Goal: Task Accomplishment & Management: Use online tool/utility

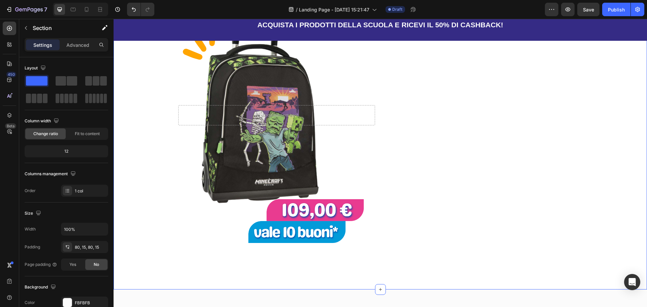
scroll to position [404, 0]
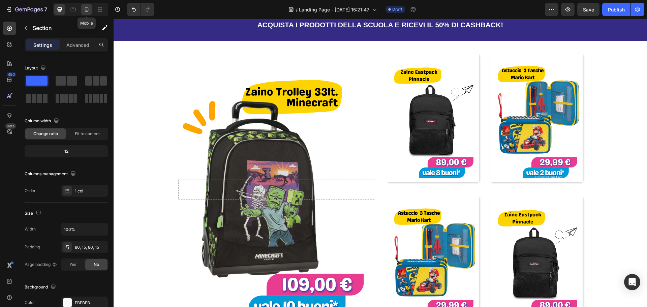
click at [84, 9] on icon at bounding box center [86, 9] width 7 height 7
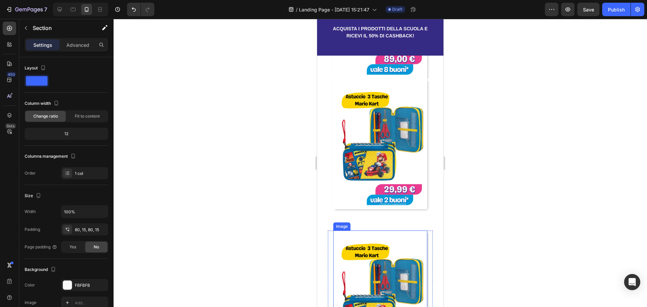
scroll to position [614, 0]
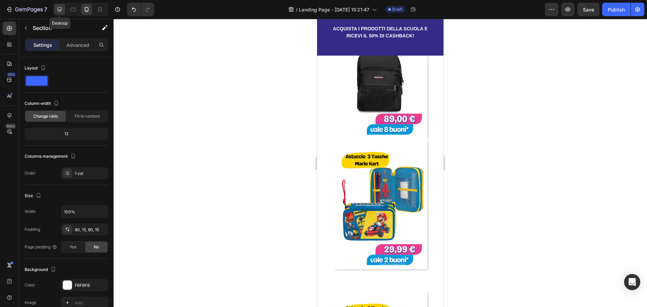
click at [60, 8] on icon at bounding box center [59, 9] width 7 height 7
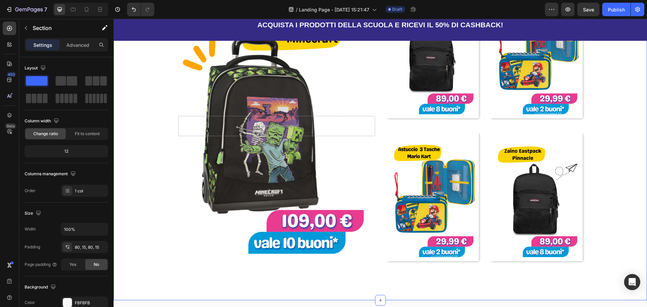
scroll to position [400, 0]
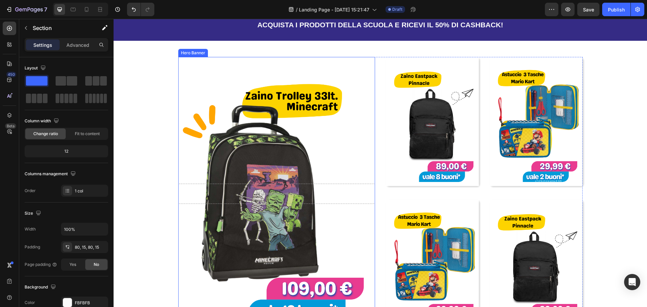
click at [264, 123] on div "Overlay" at bounding box center [276, 193] width 197 height 273
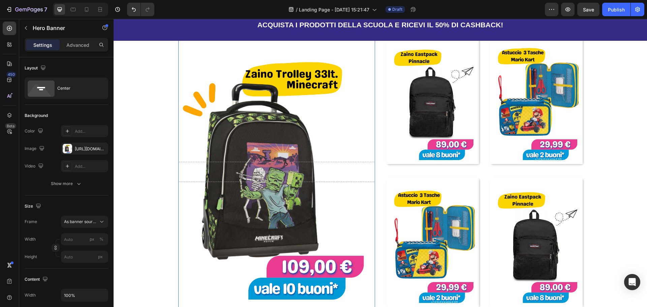
scroll to position [434, 0]
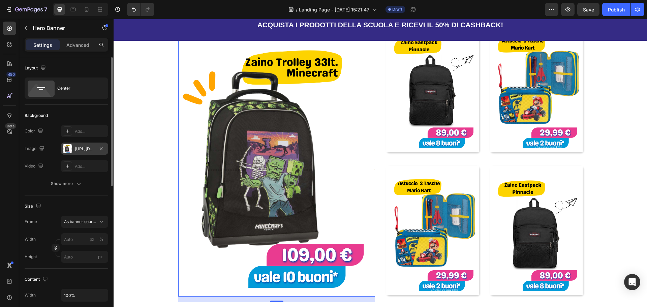
click at [74, 148] on div "[URL][DOMAIN_NAME]" at bounding box center [84, 148] width 47 height 12
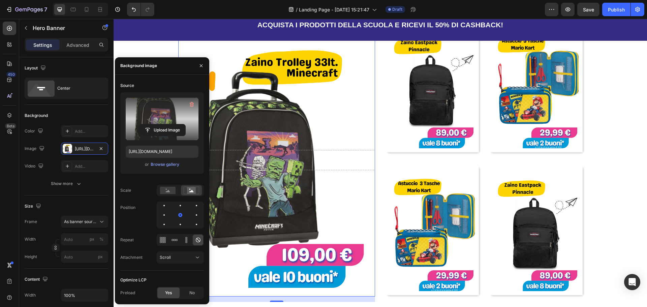
click at [181, 117] on label at bounding box center [162, 119] width 73 height 42
click at [181, 124] on input "file" at bounding box center [162, 129] width 46 height 11
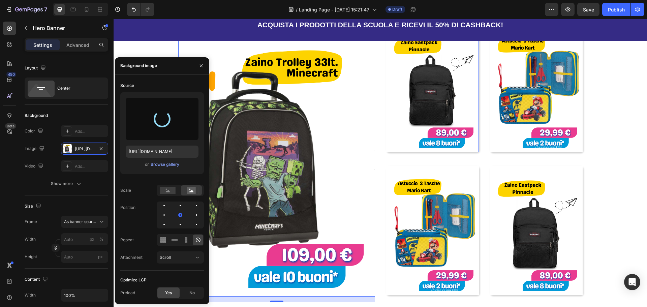
type input "[URL][DOMAIN_NAME]"
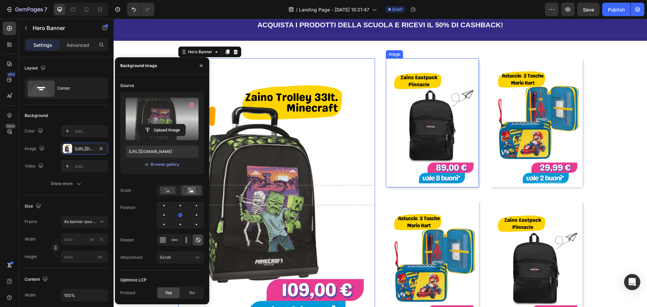
scroll to position [366, 0]
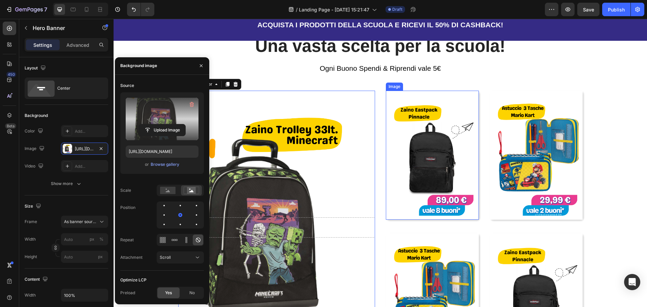
click at [322, 155] on img at bounding box center [432, 155] width 93 height 129
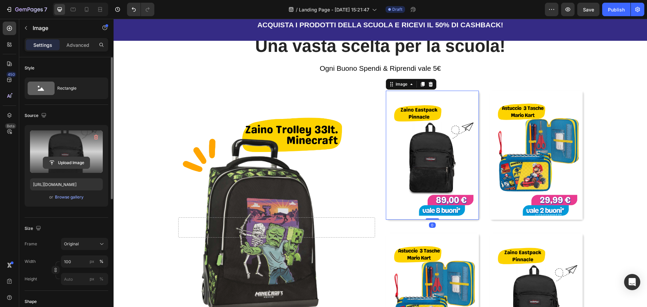
click at [77, 159] on input "file" at bounding box center [66, 162] width 46 height 11
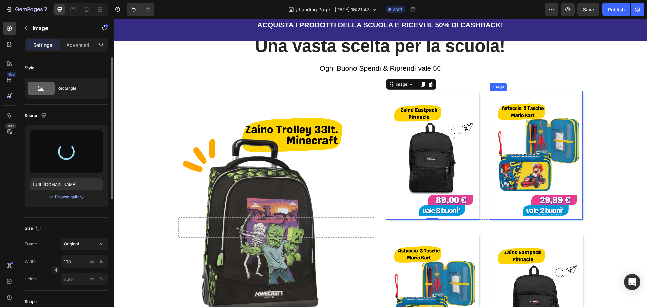
click at [322, 163] on img at bounding box center [535, 155] width 93 height 129
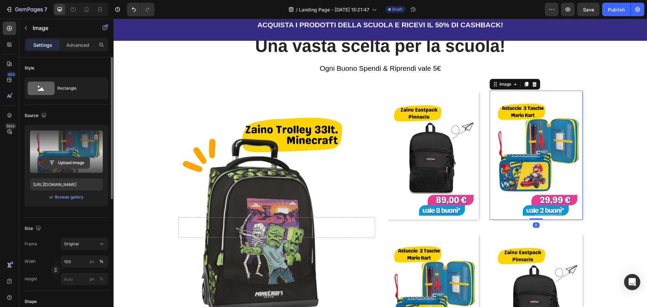
click at [65, 163] on input "file" at bounding box center [66, 162] width 46 height 11
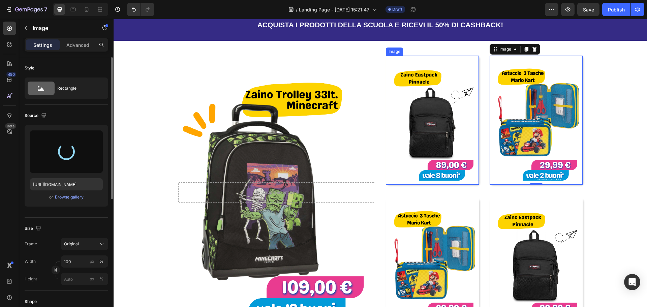
scroll to position [467, 0]
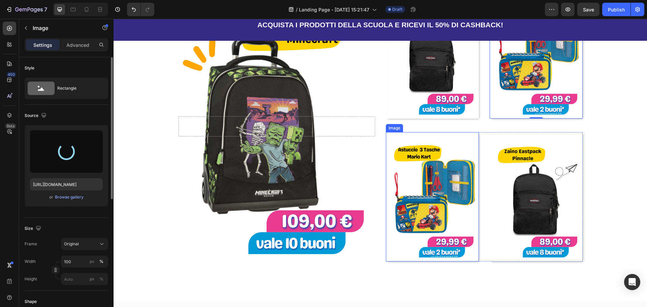
click at [322, 188] on img at bounding box center [432, 196] width 93 height 129
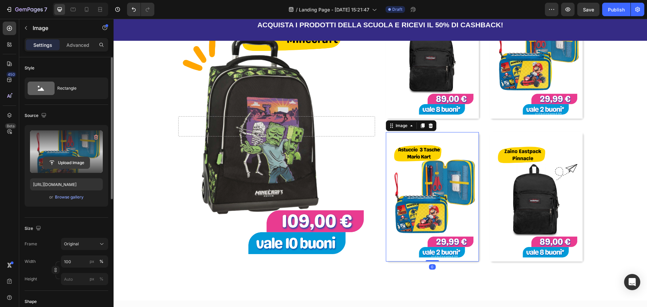
click at [59, 163] on input "file" at bounding box center [66, 162] width 46 height 11
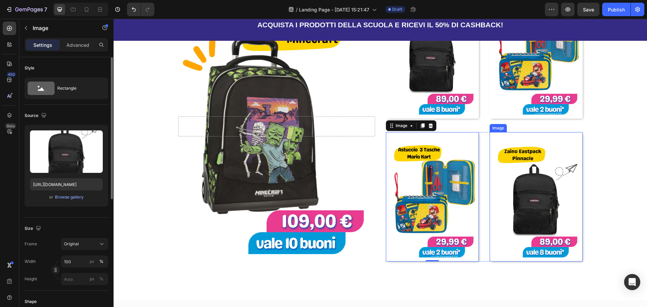
click at [322, 198] on img at bounding box center [535, 196] width 93 height 129
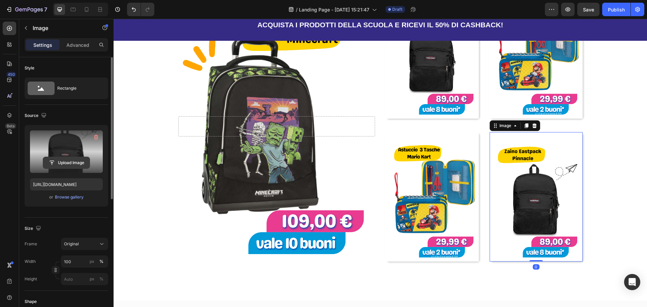
click at [64, 157] on input "file" at bounding box center [66, 162] width 46 height 11
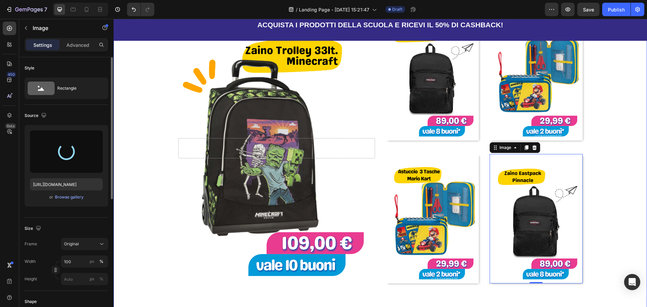
scroll to position [434, 0]
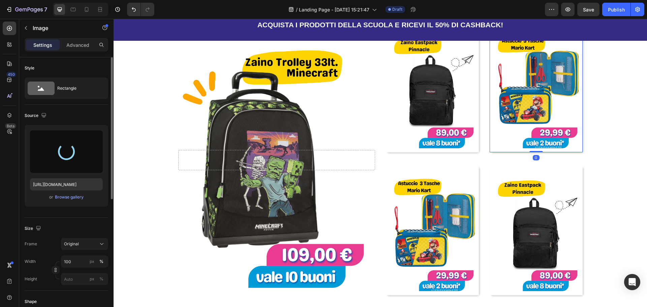
click at [322, 113] on img at bounding box center [535, 87] width 93 height 129
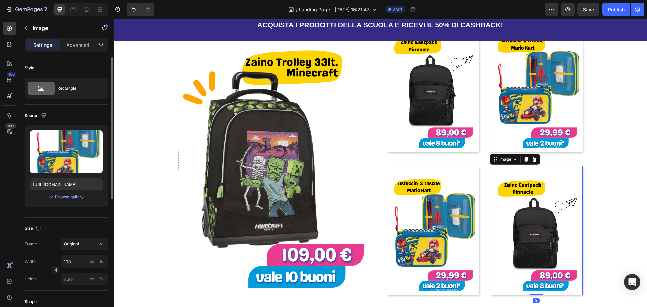
click at [322, 218] on img at bounding box center [535, 230] width 93 height 129
click at [322, 96] on img at bounding box center [535, 87] width 93 height 129
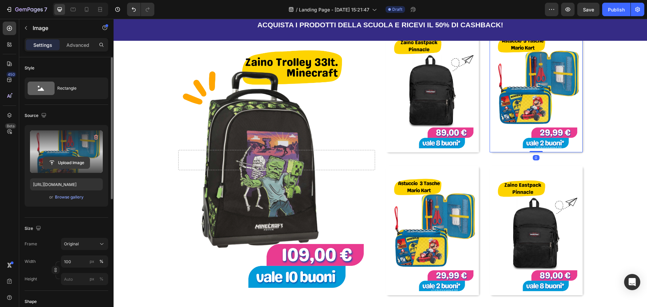
click at [60, 164] on input "file" at bounding box center [66, 162] width 46 height 11
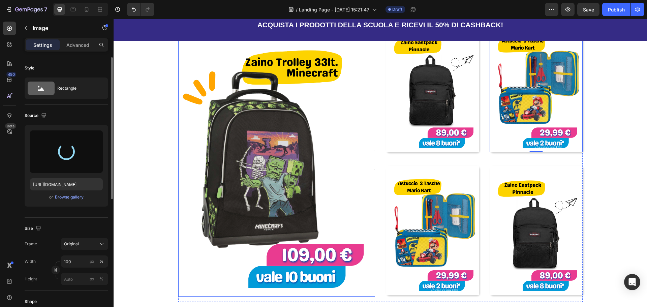
type input "[URL][DOMAIN_NAME]"
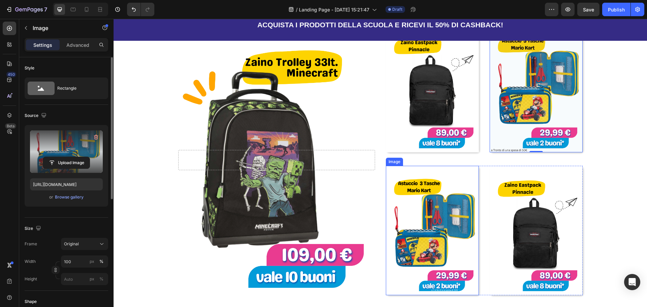
click at [322, 237] on img at bounding box center [432, 230] width 93 height 129
click at [58, 150] on label at bounding box center [66, 151] width 73 height 42
click at [58, 157] on input "file" at bounding box center [66, 162] width 46 height 11
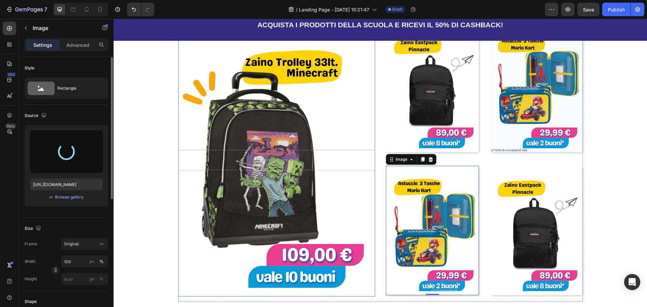
type input "[URL][DOMAIN_NAME]"
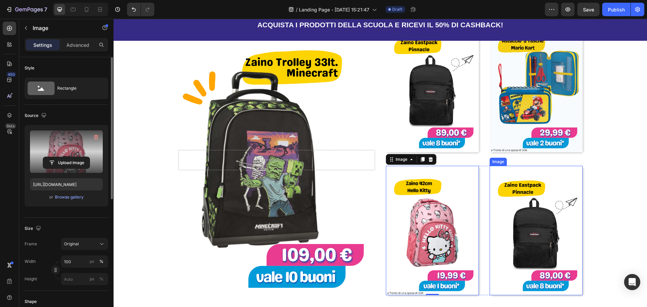
click at [322, 221] on img at bounding box center [535, 230] width 93 height 129
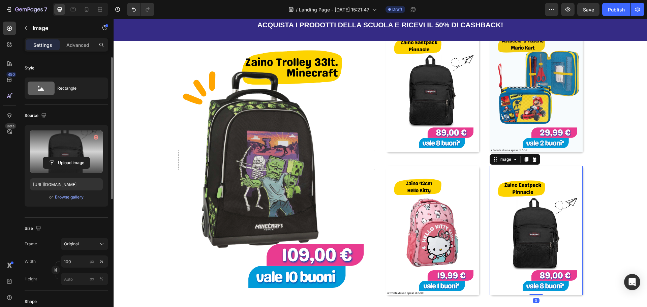
click at [53, 153] on label at bounding box center [66, 151] width 73 height 42
click at [53, 157] on input "file" at bounding box center [66, 162] width 46 height 11
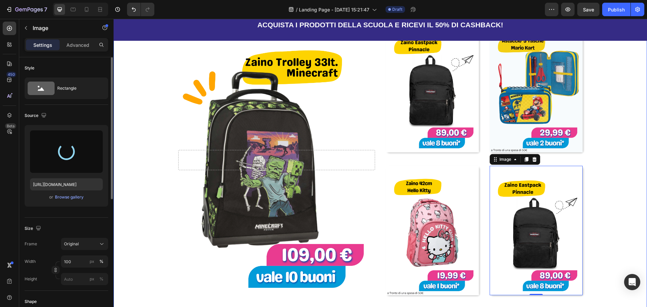
type input "[URL][DOMAIN_NAME]"
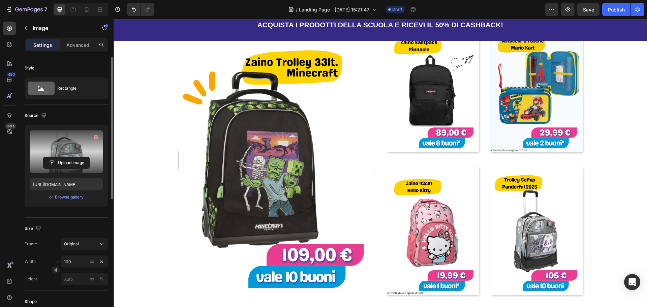
click at [322, 134] on div "Una vasta scelta per la scuola! Heading Ogni Buono Spendi & Riprendi vale 5€ Te…" at bounding box center [380, 137] width 512 height 339
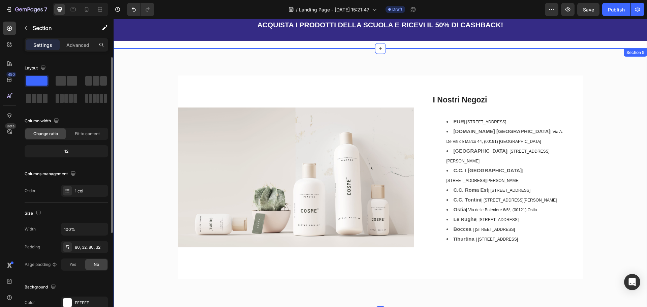
scroll to position [737, 0]
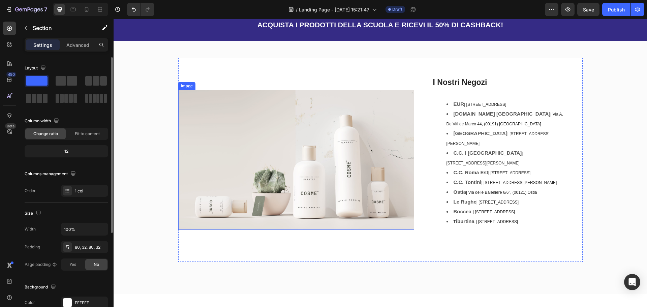
click at [273, 129] on img at bounding box center [296, 160] width 236 height 140
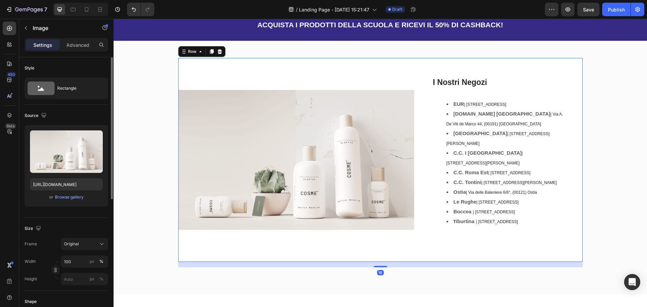
click at [304, 65] on div "Image" at bounding box center [296, 160] width 236 height 204
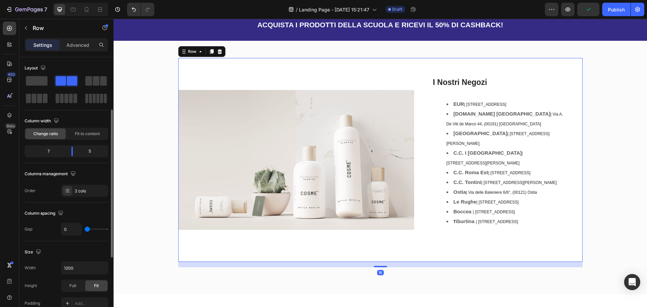
scroll to position [101, 0]
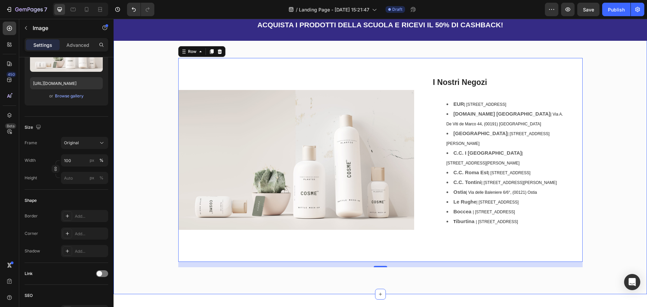
click at [223, 90] on img at bounding box center [296, 160] width 236 height 140
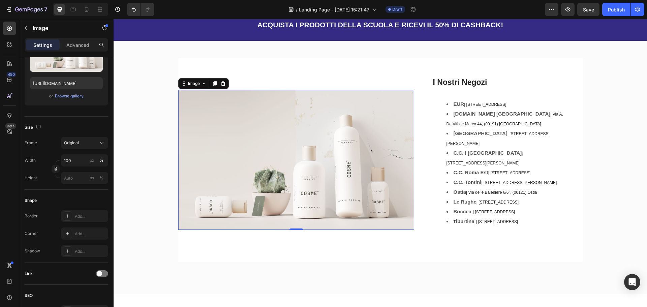
click at [304, 126] on img at bounding box center [296, 160] width 236 height 140
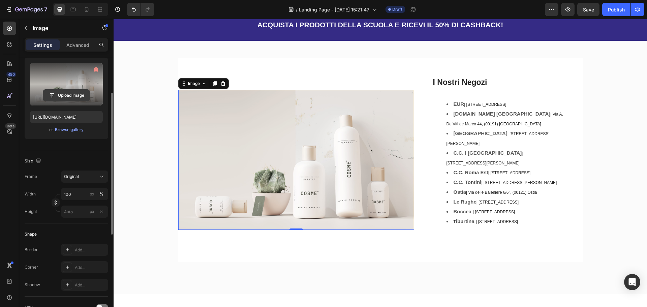
click at [72, 97] on input "file" at bounding box center [66, 95] width 46 height 11
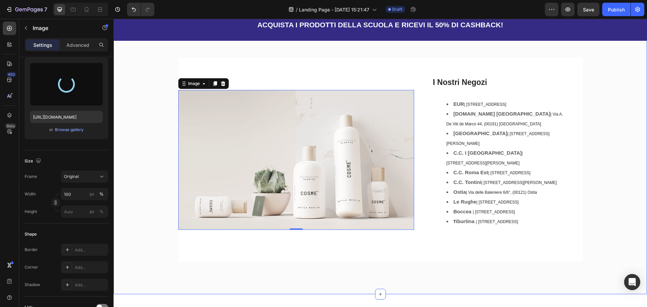
type input "[URL][DOMAIN_NAME]"
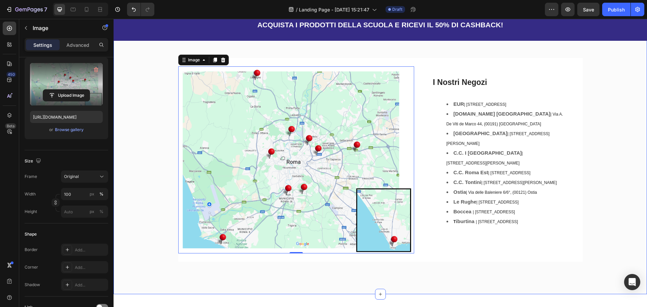
click at [154, 145] on div "Image 0 I Nostri Negozi Heading EUR | [STREET_ADDRESS] [DOMAIN_NAME] Francia | …" at bounding box center [380, 162] width 523 height 209
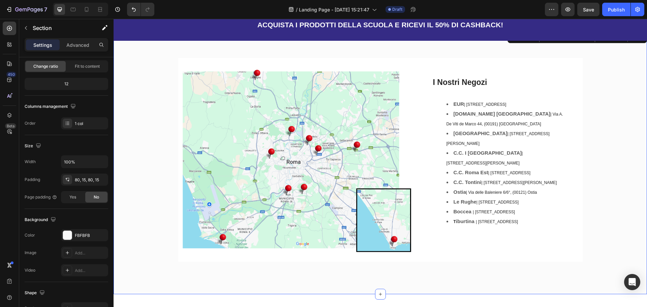
scroll to position [0, 0]
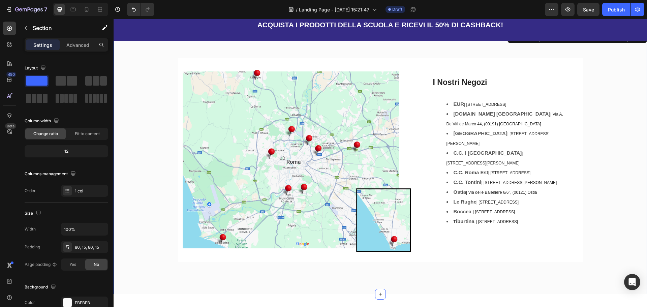
click at [322, 155] on div "Image I Nostri Negozi Heading EUR | [STREET_ADDRESS] [DOMAIN_NAME] Francia | Vi…" at bounding box center [380, 162] width 523 height 209
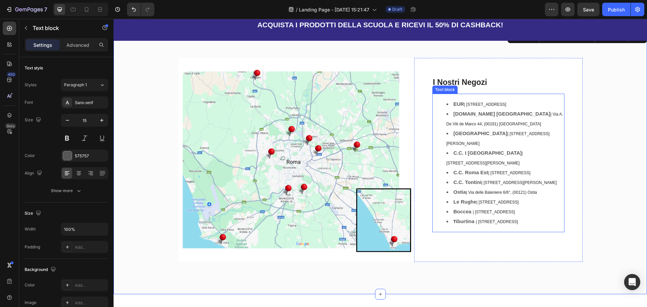
click at [322, 209] on span "| [STREET_ADDRESS]" at bounding box center [494, 211] width 42 height 5
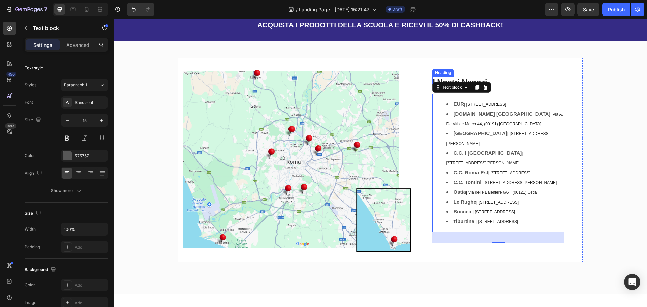
click at [322, 88] on h2 "I Nostri Negozi" at bounding box center [498, 82] width 132 height 11
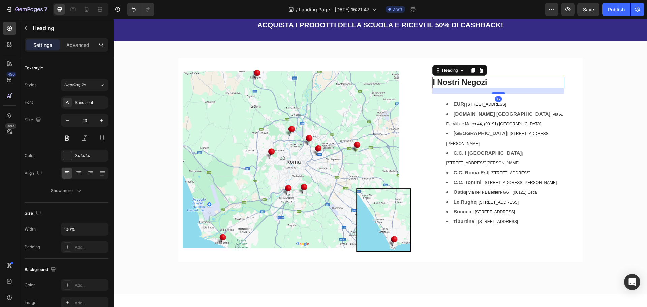
click at [322, 88] on h2 "I Nostri Negozi" at bounding box center [498, 82] width 132 height 11
click at [31, 26] on button "button" at bounding box center [26, 28] width 11 height 11
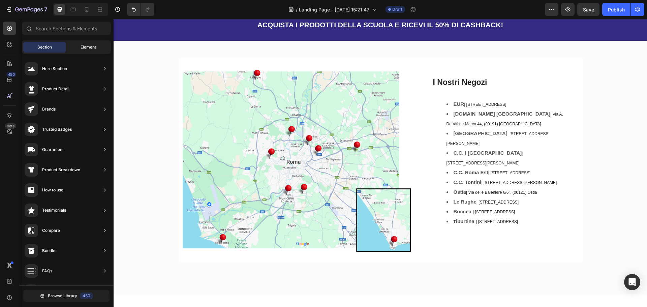
click at [83, 48] on span "Element" at bounding box center [87, 47] width 15 height 6
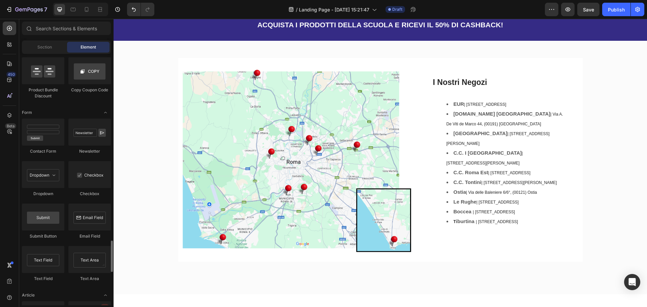
scroll to position [1516, 0]
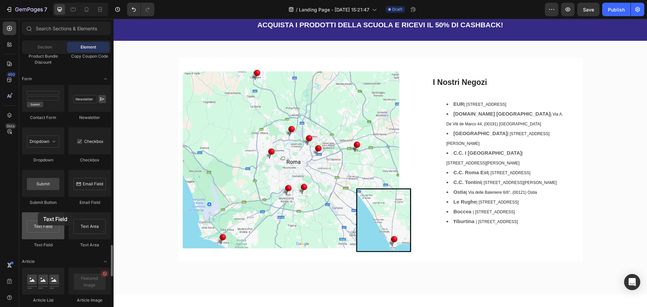
drag, startPoint x: 43, startPoint y: 233, endPoint x: 28, endPoint y: 220, distance: 20.1
click at [28, 220] on div at bounding box center [43, 225] width 42 height 27
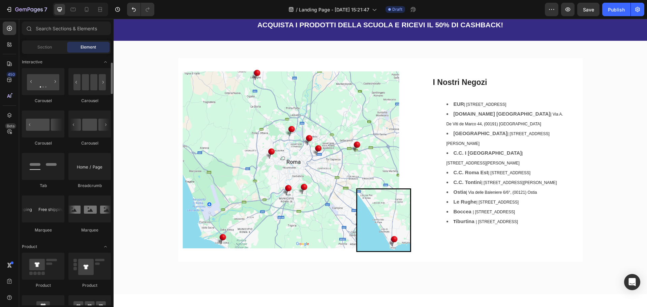
scroll to position [606, 0]
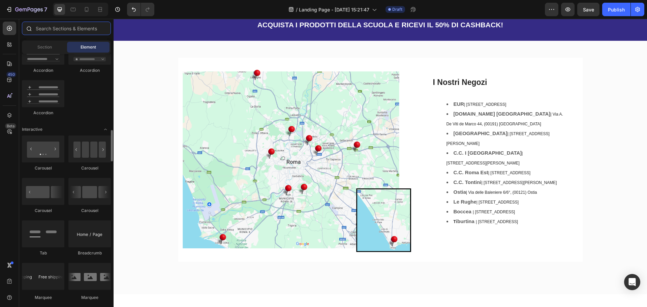
click at [74, 29] on input "text" at bounding box center [66, 28] width 89 height 13
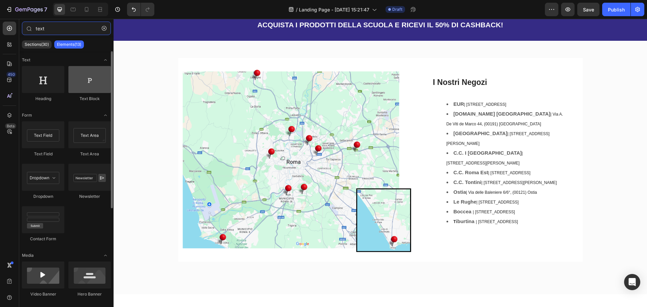
type input "text"
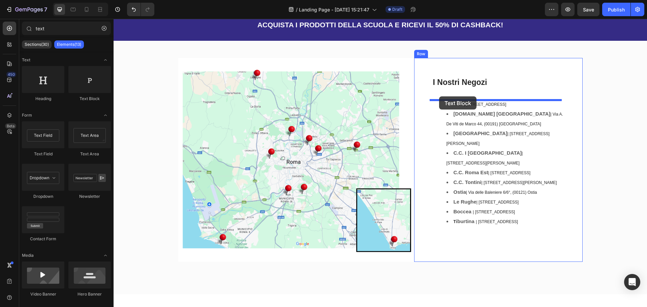
drag, startPoint x: 220, startPoint y: 101, endPoint x: 434, endPoint y: 111, distance: 215.1
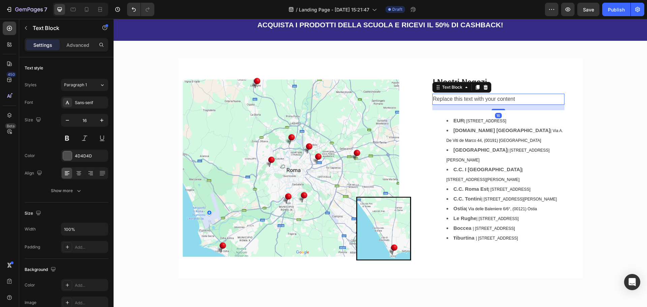
click at [322, 100] on div "Replace this text with your content" at bounding box center [498, 99] width 132 height 11
click at [322, 100] on p "Replace this text with your content" at bounding box center [498, 99] width 131 height 10
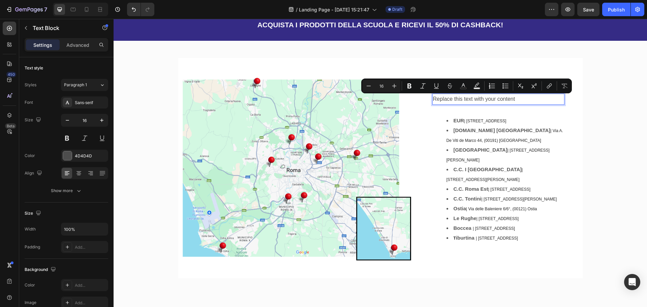
click at [322, 99] on p "Replace this text with your content" at bounding box center [498, 99] width 131 height 10
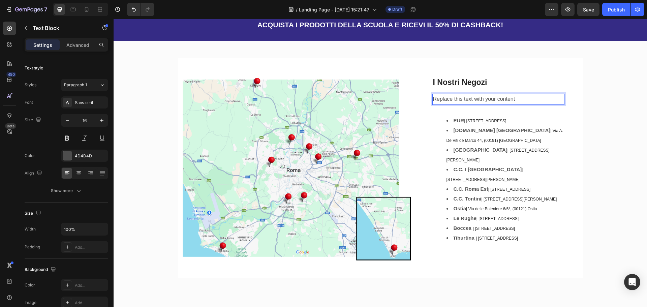
click at [322, 99] on p "Replace this text with your content" at bounding box center [498, 99] width 131 height 10
click at [322, 103] on div "Image I Nostri Negozi Heading Clicca sui nomi per ottenere le indicazioni Text …" at bounding box center [380, 171] width 523 height 226
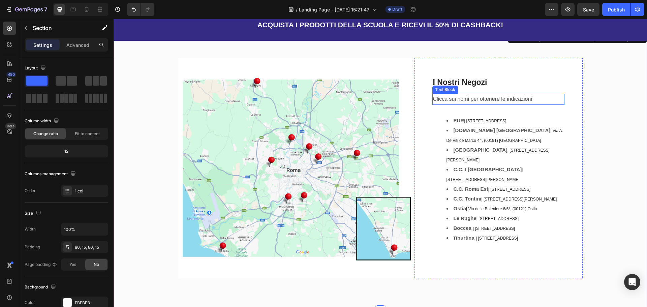
click at [322, 98] on p "Clicca sui nomi per ottenere le indicazioni" at bounding box center [498, 99] width 131 height 10
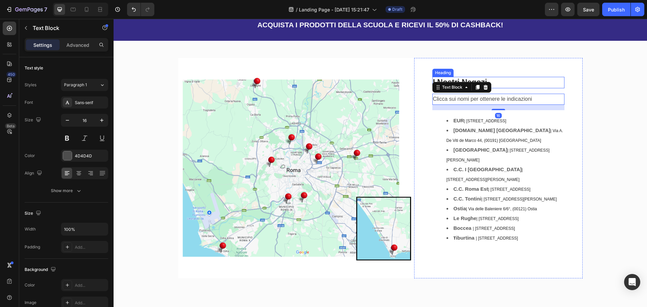
click at [322, 84] on p "I Nostri Negozi" at bounding box center [498, 82] width 131 height 10
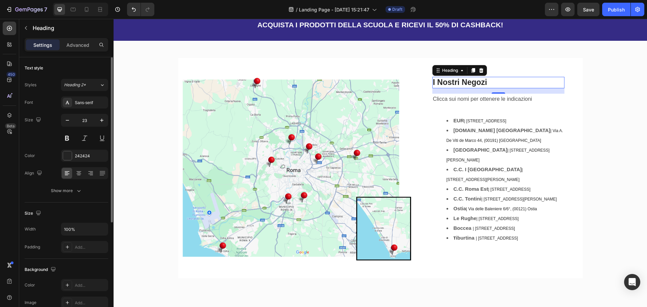
scroll to position [168, 0]
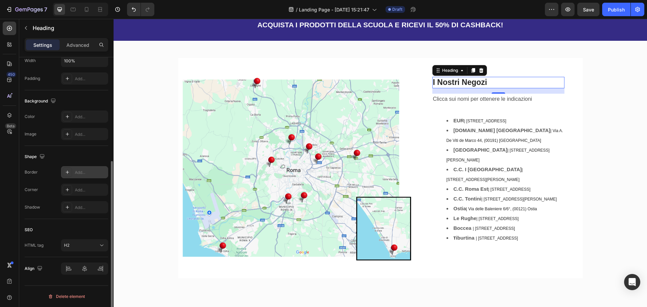
click at [79, 171] on div "Add..." at bounding box center [91, 172] width 32 height 6
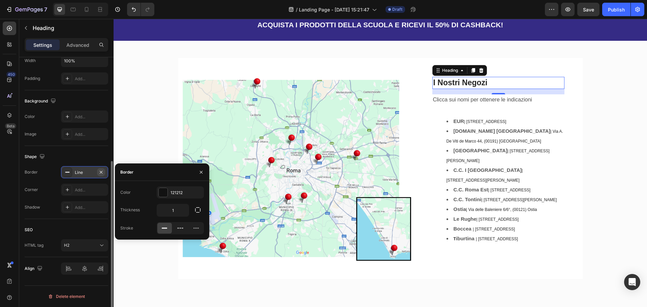
click at [99, 170] on icon "button" at bounding box center [100, 171] width 5 height 5
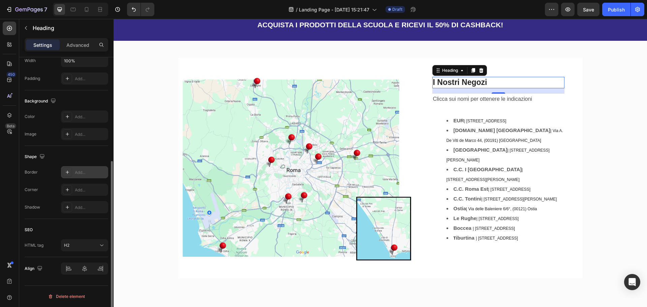
scroll to position [67, 0]
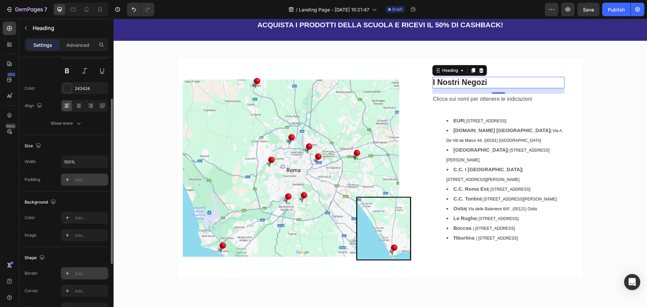
click at [80, 183] on div "Add..." at bounding box center [84, 179] width 47 height 12
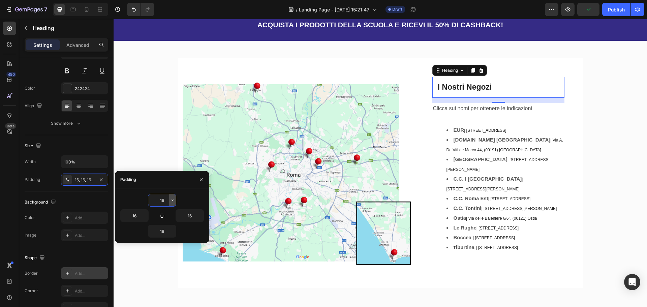
click at [173, 200] on icon "button" at bounding box center [172, 199] width 5 height 5
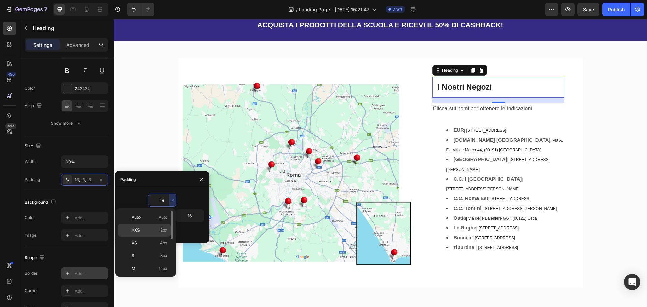
click at [138, 229] on span "XXS" at bounding box center [136, 230] width 8 height 6
type input "2"
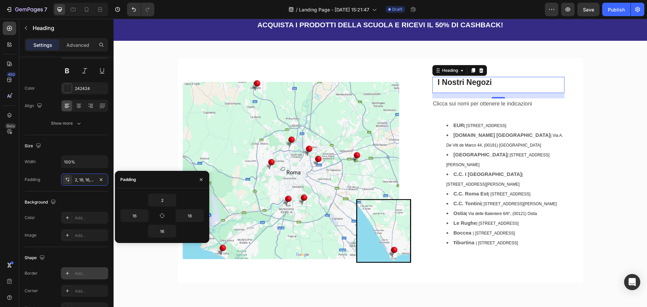
click at [322, 90] on h2 "I Nostri Negozi" at bounding box center [498, 85] width 132 height 16
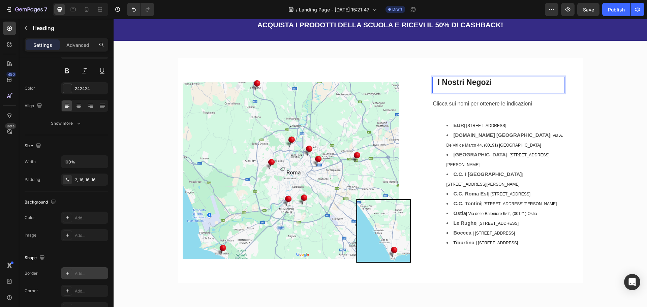
click at [322, 90] on h2 "I Nostri Negozi" at bounding box center [498, 85] width 132 height 16
click at [322, 85] on p "I Nostri Negozi" at bounding box center [497, 82] width 121 height 10
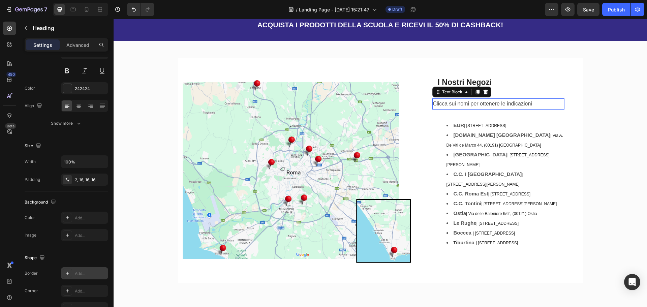
click at [322, 104] on p "Clicca sui nomi per ottenere le indicazioni" at bounding box center [498, 104] width 131 height 10
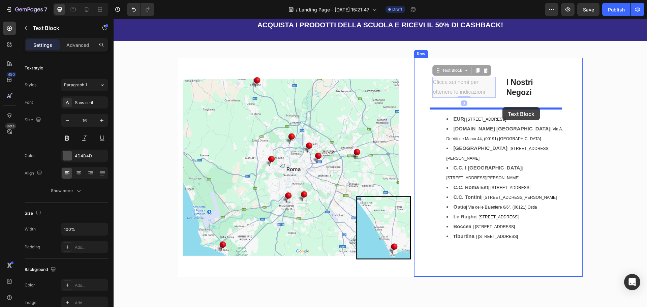
drag, startPoint x: 435, startPoint y: 68, endPoint x: 500, endPoint y: 107, distance: 75.8
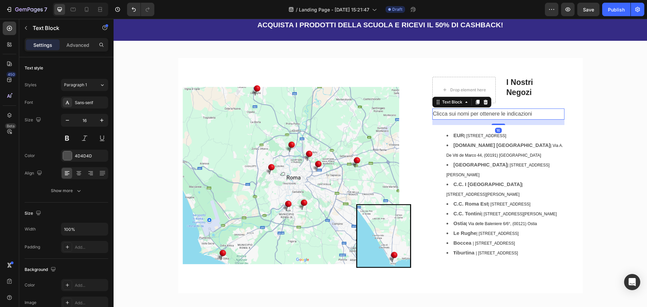
click at [322, 128] on div "EUR | [STREET_ADDRESS][DOMAIN_NAME] | Via A. [STREET_ADDRESS] [GEOGRAPHIC_DATA]…" at bounding box center [498, 194] width 132 height 138
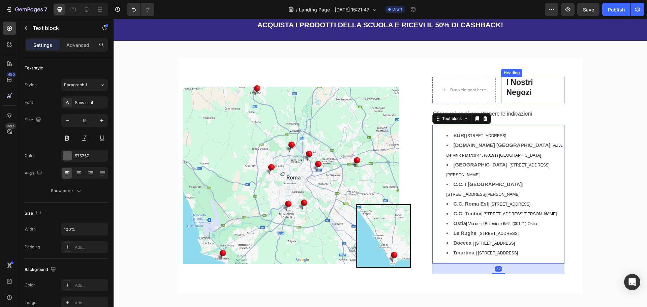
click at [322, 93] on h2 "I Nostri Negozi" at bounding box center [532, 90] width 63 height 26
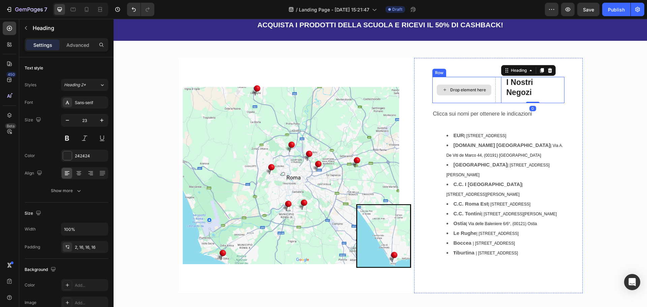
click at [322, 89] on div "Drop element here" at bounding box center [463, 90] width 55 height 11
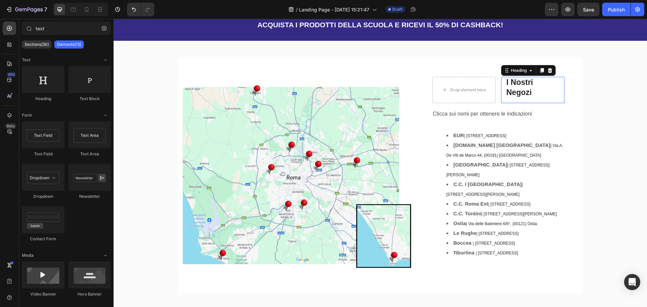
click at [322, 90] on h2 "I Nostri Negozi" at bounding box center [532, 90] width 63 height 26
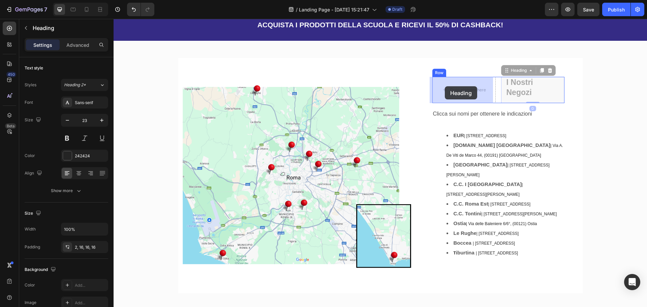
drag, startPoint x: 503, startPoint y: 71, endPoint x: 445, endPoint y: 86, distance: 60.8
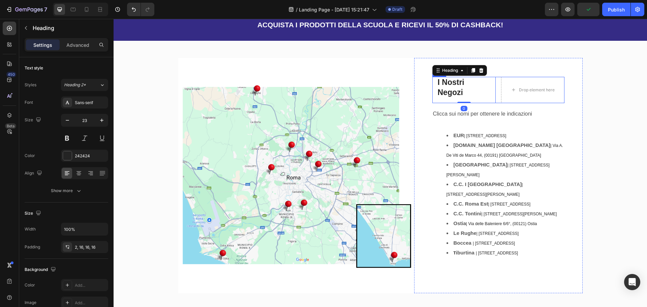
click at [322, 84] on h2 "I Nostri Negozi" at bounding box center [463, 90] width 63 height 26
click at [322, 85] on div "I Nostri Negozi Heading 0 Drop element here Row" at bounding box center [498, 90] width 132 height 26
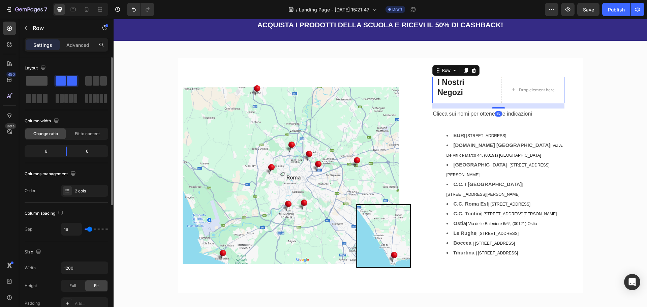
drag, startPoint x: 38, startPoint y: 84, endPoint x: 72, endPoint y: 87, distance: 33.9
click at [39, 84] on span at bounding box center [37, 80] width 22 height 9
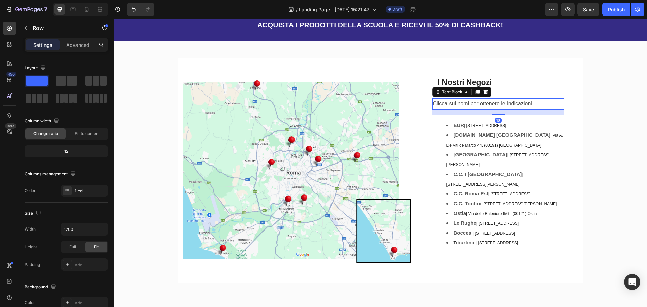
click at [322, 107] on p "Clicca sui nomi per ottenere le indicazioni" at bounding box center [498, 104] width 131 height 10
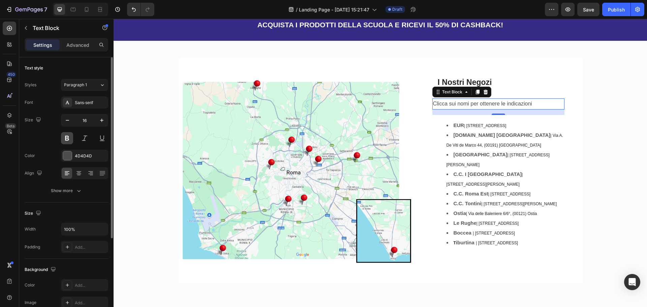
click at [66, 138] on button at bounding box center [67, 138] width 12 height 12
click at [69, 118] on icon "button" at bounding box center [67, 120] width 7 height 7
type input "14"
click at [322, 125] on div "Image I Nostri Negozi Heading Row Clicca sui nomi per ottenere le indicazioni T…" at bounding box center [380, 172] width 523 height 229
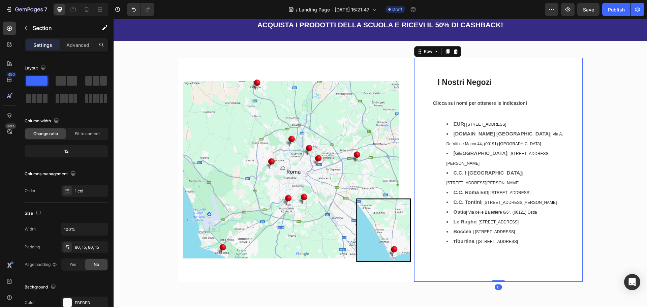
click at [322, 76] on div "I Nostri Negozi Heading Row Clicca sui nomi per ottenere le indicazioni Text Bl…" at bounding box center [498, 170] width 168 height 224
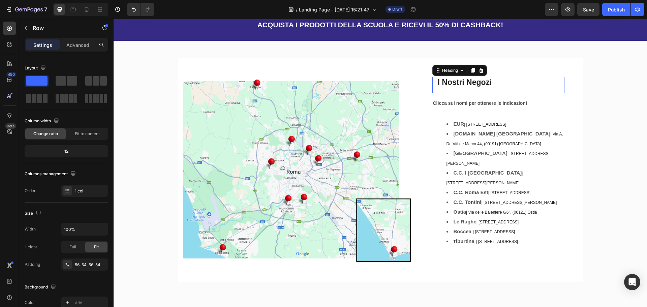
click at [322, 82] on p "I Nostri Negozi" at bounding box center [497, 82] width 121 height 10
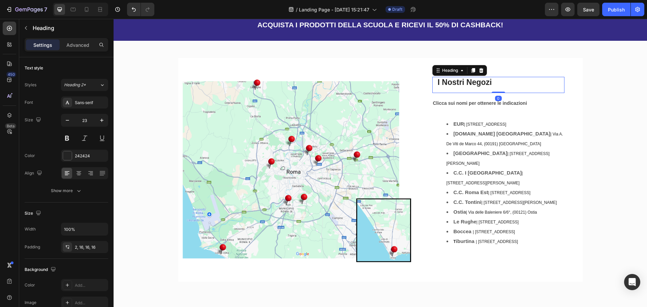
click at [322, 82] on h2 "I Nostri Negozi" at bounding box center [498, 85] width 132 height 16
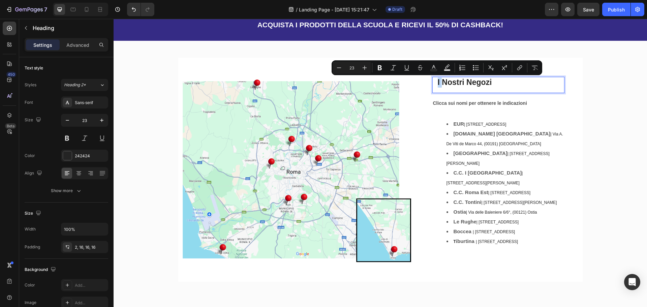
click at [322, 81] on h2 "I Nostri Negozi" at bounding box center [498, 85] width 132 height 16
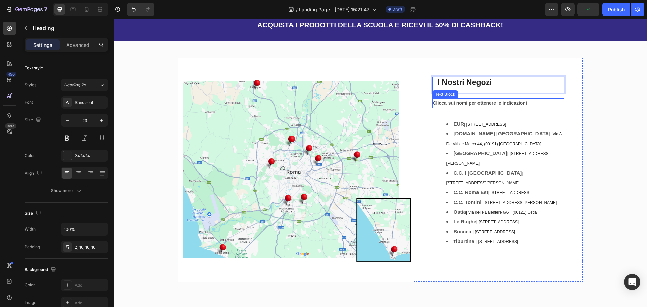
click at [322, 107] on p "Clicca sui nomi per ottenere le indicazioni" at bounding box center [498, 103] width 131 height 8
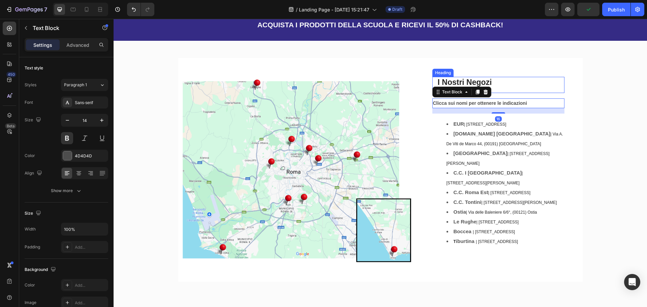
click at [322, 71] on div "Image I Nostri Negozi Heading Row Clicca sui nomi per ottenere le indicazioni T…" at bounding box center [380, 172] width 523 height 229
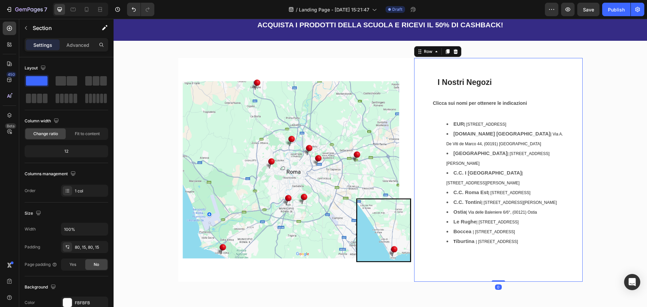
click at [322, 94] on div "I Nostri Negozi Heading Row Clicca sui nomi per ottenere le indicazioni Text Bl…" at bounding box center [498, 170] width 132 height 186
click at [322, 100] on p "Clicca sui nomi per ottenere le indicazioni" at bounding box center [498, 103] width 131 height 8
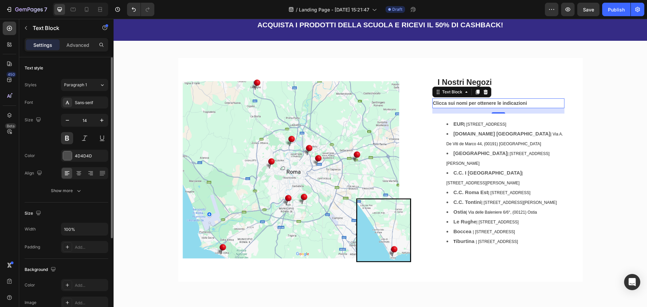
scroll to position [34, 0]
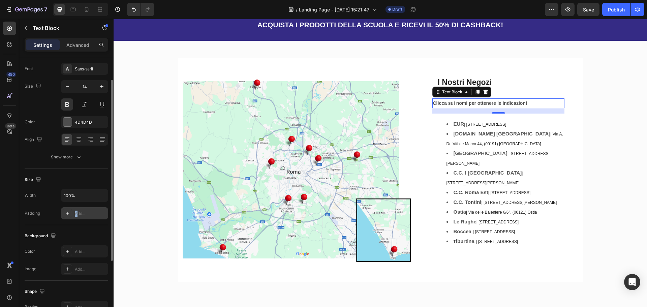
click at [76, 212] on div "Add..." at bounding box center [91, 213] width 32 height 6
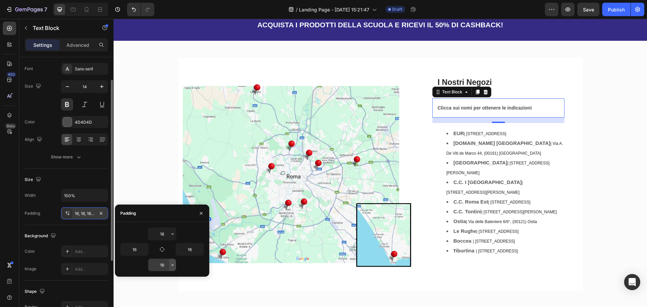
click at [172, 266] on icon "button" at bounding box center [172, 264] width 5 height 5
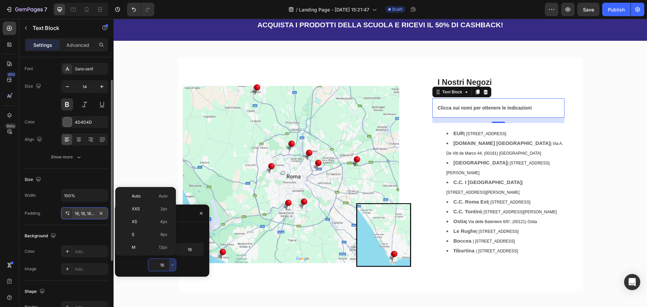
click at [161, 269] on input "16" at bounding box center [162, 265] width 28 height 12
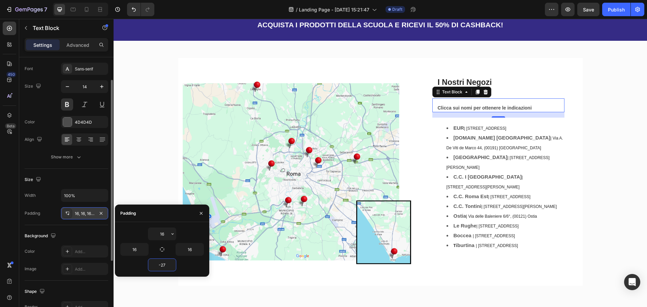
type input "-28"
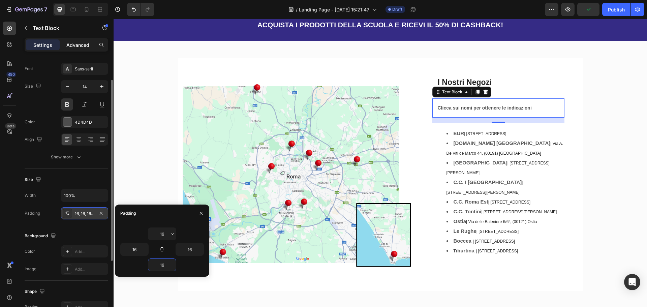
click at [80, 43] on p "Advanced" at bounding box center [77, 44] width 23 height 7
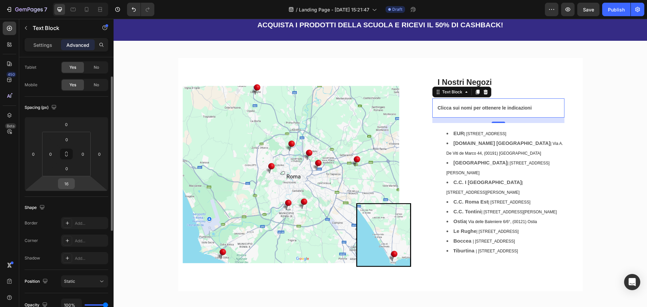
click at [71, 184] on input "16" at bounding box center [66, 183] width 13 height 10
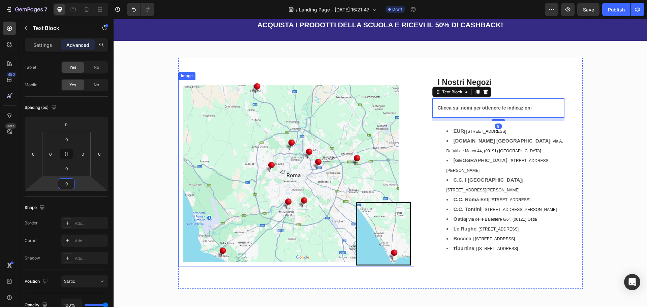
type input "10"
click at [322, 84] on p "I Nostri Negozi" at bounding box center [497, 82] width 121 height 10
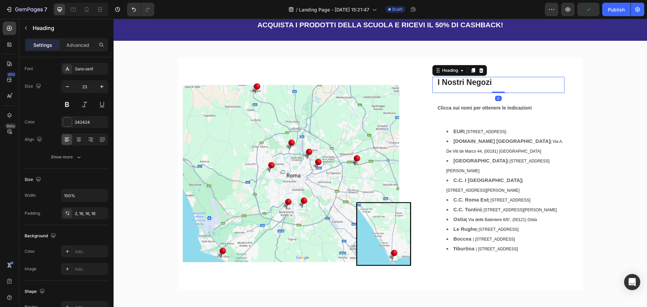
scroll to position [0, 0]
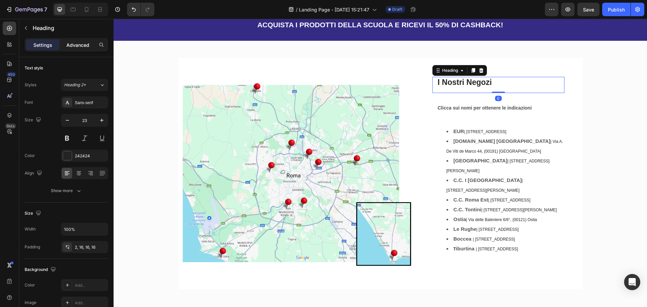
click at [83, 47] on p "Advanced" at bounding box center [77, 44] width 23 height 7
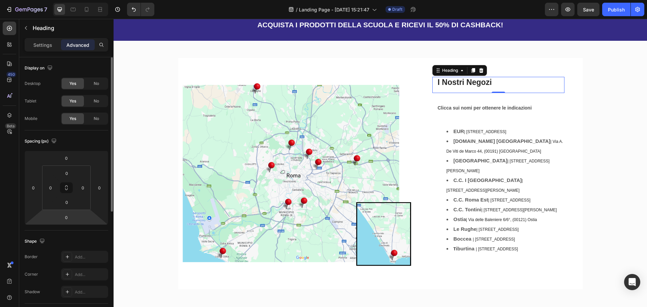
click at [75, 0] on html "7 / Landing Page - [DATE] 15:21:47 Draft Preview Save Publish 450 Beta text Sec…" at bounding box center [323, 0] width 647 height 0
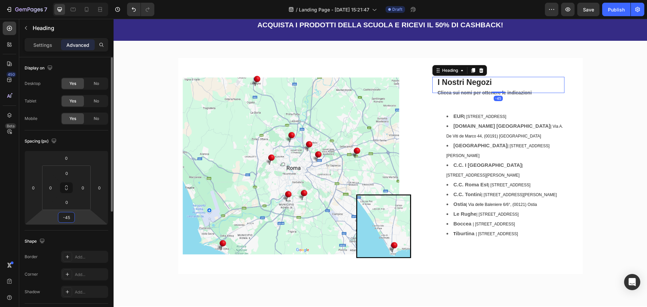
type input "-44"
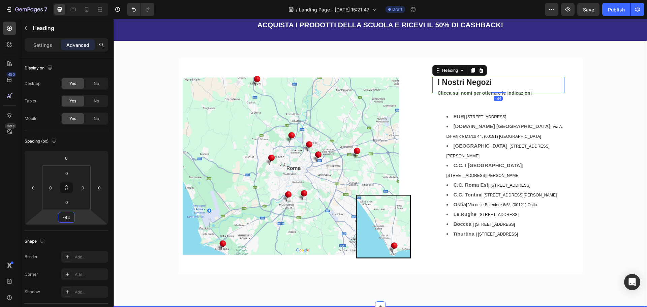
click at [322, 172] on div "Image I Nostri Negozi Heading -44 Row Clicca sui nomi per ottenere le indicazio…" at bounding box center [380, 169] width 523 height 222
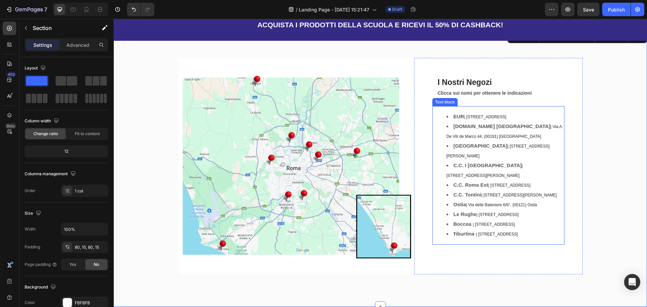
click at [322, 118] on strong "EUR" at bounding box center [458, 116] width 11 height 6
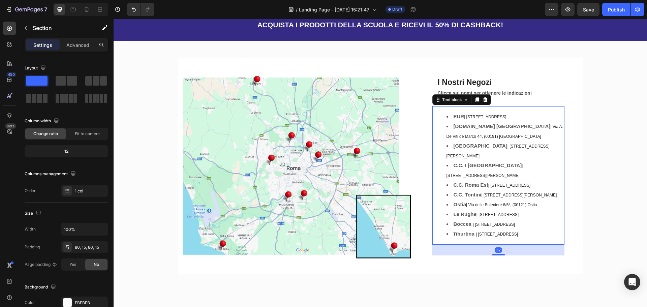
click at [322, 118] on strong "EUR" at bounding box center [458, 116] width 11 height 6
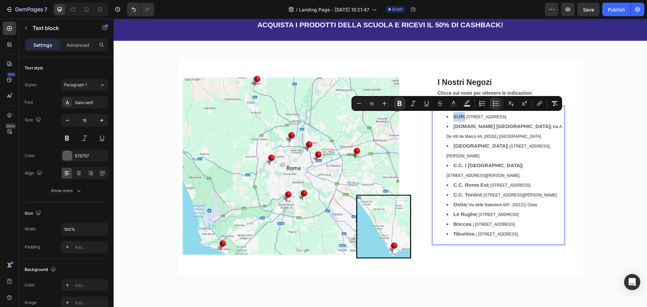
click at [322, 117] on strong "EUR" at bounding box center [458, 116] width 11 height 6
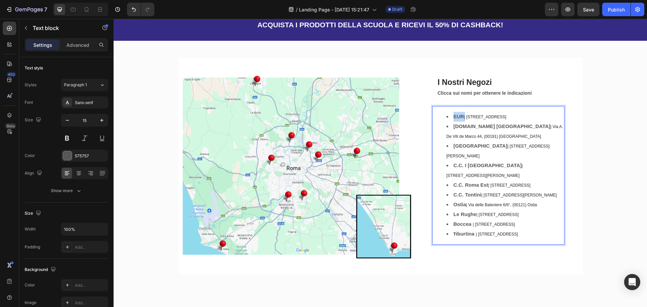
drag, startPoint x: 452, startPoint y: 117, endPoint x: 543, endPoint y: 116, distance: 90.9
click at [322, 116] on li "EUR | [STREET_ADDRESS]" at bounding box center [504, 117] width 117 height 10
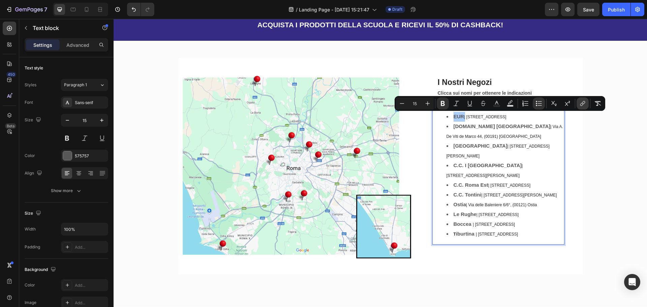
click at [322, 104] on icon "Editor contextual toolbar" at bounding box center [582, 103] width 7 height 7
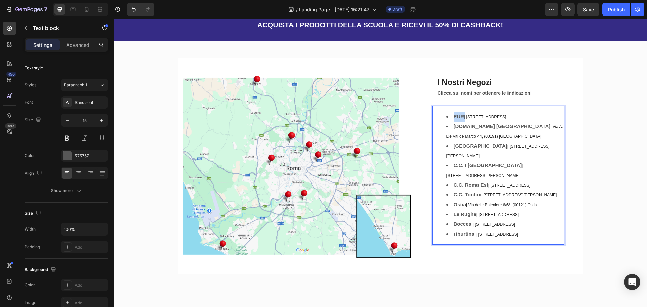
click at [322, 117] on span "| [STREET_ADDRESS]" at bounding box center [485, 117] width 42 height 5
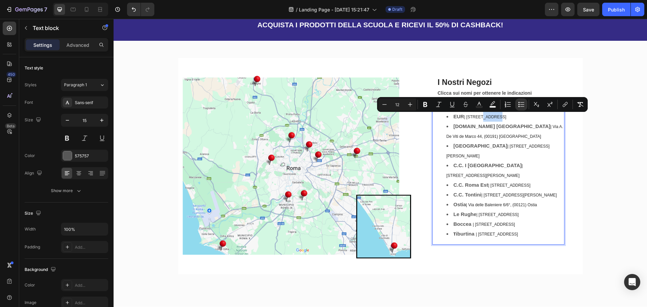
type input "15"
click at [322, 117] on span "| [STREET_ADDRESS]" at bounding box center [485, 117] width 42 height 5
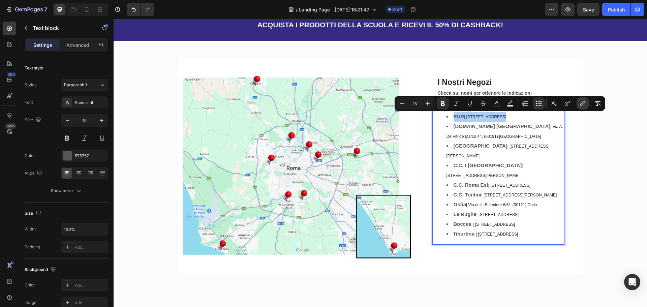
click at [322, 105] on icon "Editor contextual toolbar" at bounding box center [582, 103] width 7 height 7
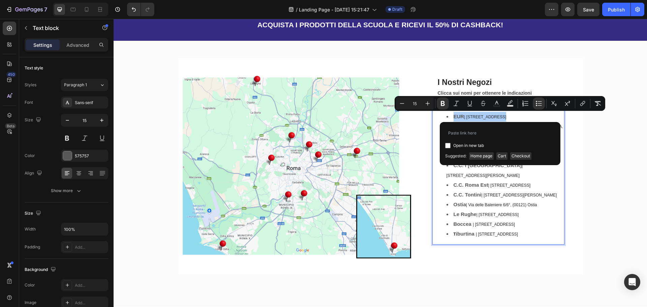
type input "[URL][DOMAIN_NAME]"
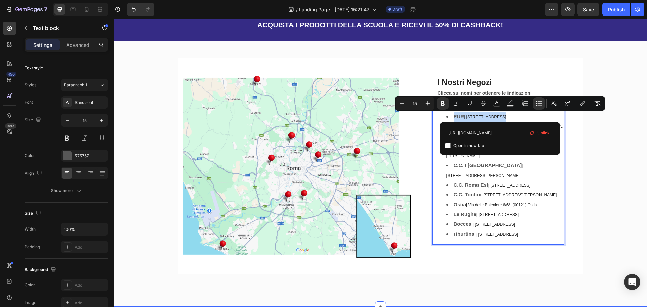
click at [322, 133] on div "Image I Nostri Negozi Heading Row Clicca sui nomi per ottenere le indicazioni T…" at bounding box center [380, 169] width 523 height 222
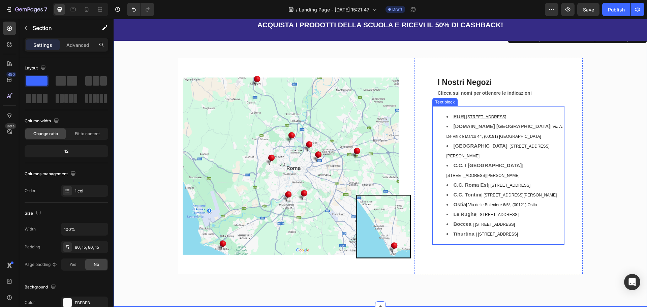
click at [322, 117] on u "| [STREET_ADDRESS]" at bounding box center [485, 117] width 42 height 5
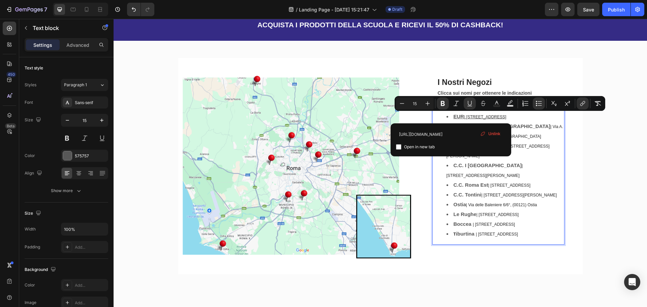
drag, startPoint x: 452, startPoint y: 116, endPoint x: 551, endPoint y: 113, distance: 98.7
click at [322, 115] on li "EUR | [STREET_ADDRESS]" at bounding box center [504, 117] width 117 height 10
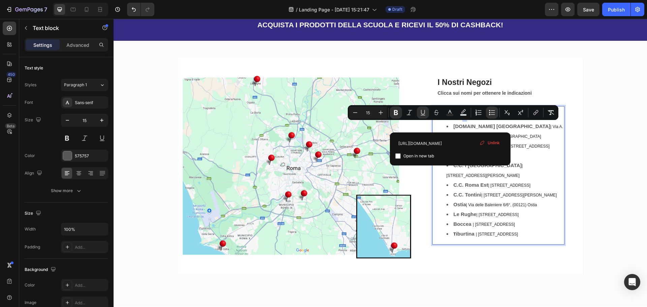
drag, startPoint x: 450, startPoint y: 116, endPoint x: 456, endPoint y: 117, distance: 6.8
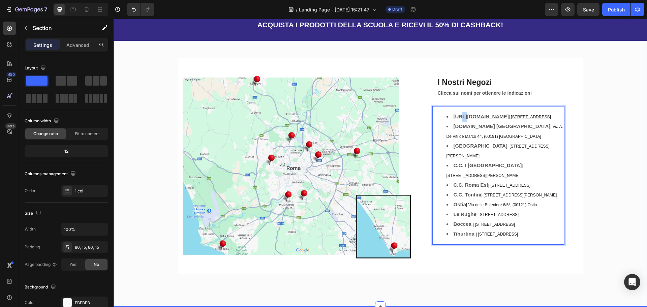
click at [322, 146] on div "Image I Nostri Negozi Heading Row Clicca sui nomi per ottenere le indicazioni T…" at bounding box center [380, 169] width 523 height 222
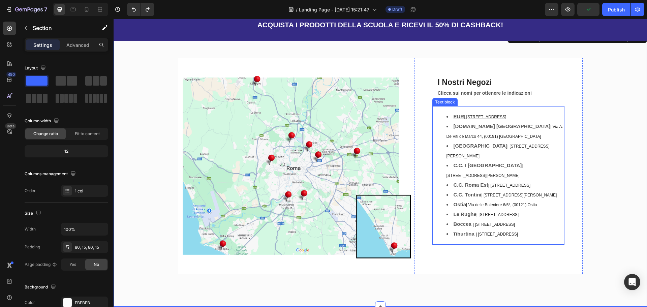
click at [322, 130] on li "[DOMAIN_NAME] [GEOGRAPHIC_DATA] | Via A. De Viti de Marco 44, (00191) [GEOGRAPH…" at bounding box center [504, 132] width 117 height 20
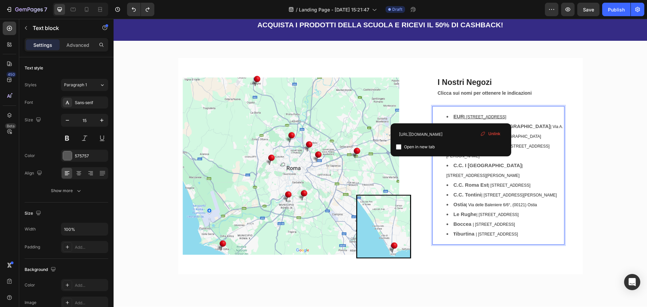
click at [322, 141] on li "[GEOGRAPHIC_DATA] | [STREET_ADDRESS][PERSON_NAME]" at bounding box center [504, 151] width 117 height 20
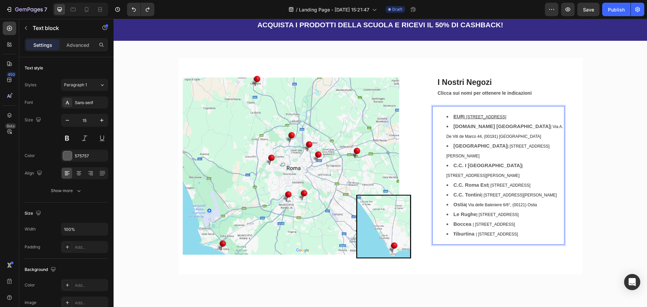
click at [322, 127] on span "| Via A. De Viti de Marco 44, (00191) [GEOGRAPHIC_DATA]" at bounding box center [504, 131] width 117 height 14
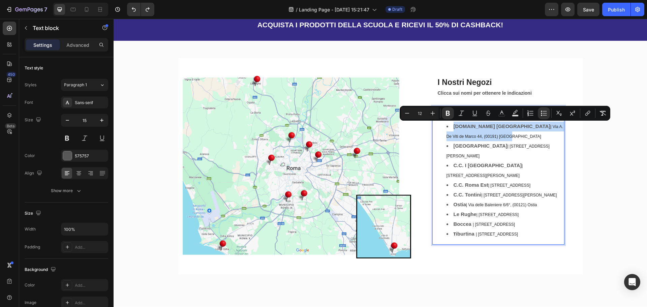
drag, startPoint x: 551, startPoint y: 127, endPoint x: 451, endPoint y: 128, distance: 100.0
click at [322, 128] on li "[DOMAIN_NAME] [GEOGRAPHIC_DATA] | Via A. De Viti de Marco 44, (00191) [GEOGRAPH…" at bounding box center [504, 132] width 117 height 20
click at [322, 114] on icon "Editor contextual toolbar" at bounding box center [587, 113] width 7 height 7
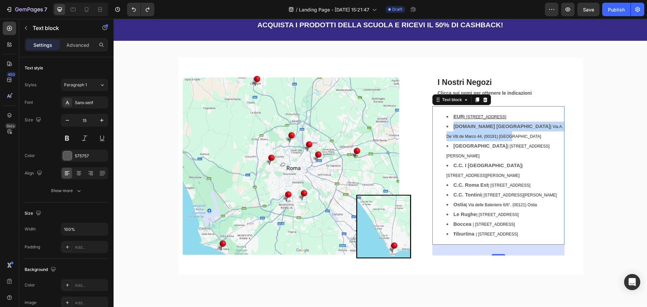
click at [322, 126] on strong "[DOMAIN_NAME] [GEOGRAPHIC_DATA]" at bounding box center [501, 126] width 97 height 6
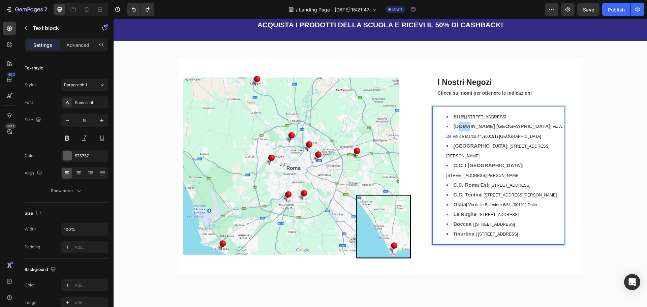
click at [322, 126] on strong "[DOMAIN_NAME] [GEOGRAPHIC_DATA]" at bounding box center [501, 126] width 97 height 6
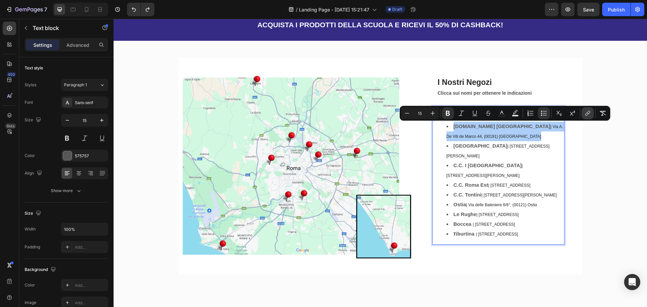
click at [322, 115] on icon "Editor contextual toolbar" at bounding box center [587, 113] width 7 height 7
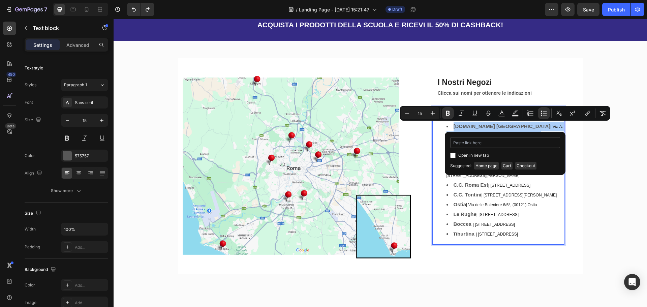
type input "[URL][DOMAIN_NAME]"
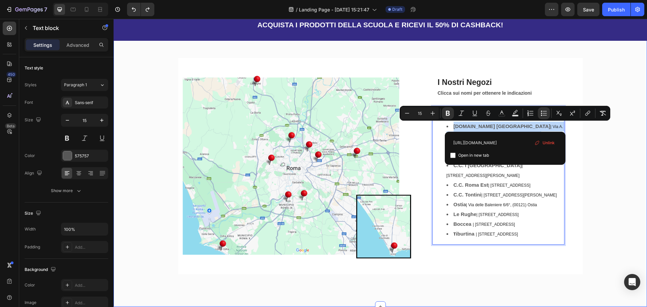
click at [322, 158] on div "Image I Nostri Negozi Heading Row Clicca sui nomi per ottenere le indicazioni T…" at bounding box center [380, 169] width 523 height 222
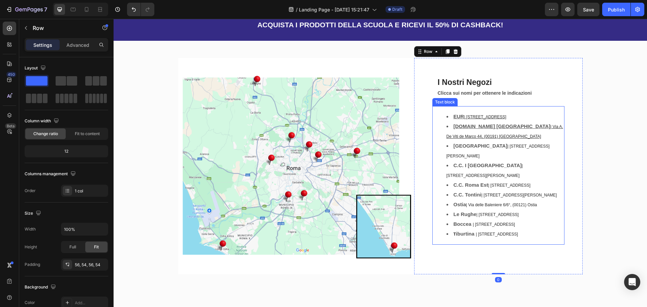
click at [322, 143] on strong "[GEOGRAPHIC_DATA]" at bounding box center [480, 146] width 54 height 6
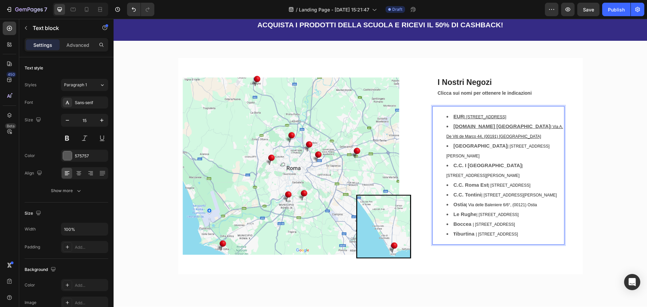
click at [322, 163] on span "| [STREET_ADDRESS][PERSON_NAME]" at bounding box center [484, 170] width 76 height 14
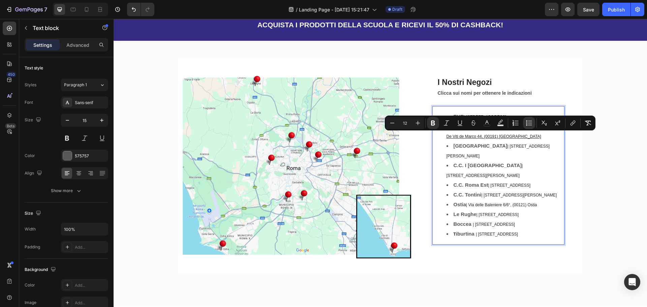
drag, startPoint x: 531, startPoint y: 136, endPoint x: 451, endPoint y: 136, distance: 79.8
click at [322, 141] on li "[GEOGRAPHIC_DATA] | [STREET_ADDRESS][PERSON_NAME]" at bounding box center [504, 151] width 117 height 20
click at [322, 123] on icon "Editor contextual toolbar" at bounding box center [571, 123] width 3 height 3
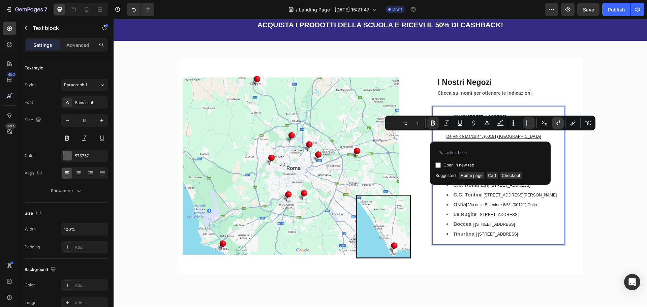
type input "[URL][DOMAIN_NAME]"
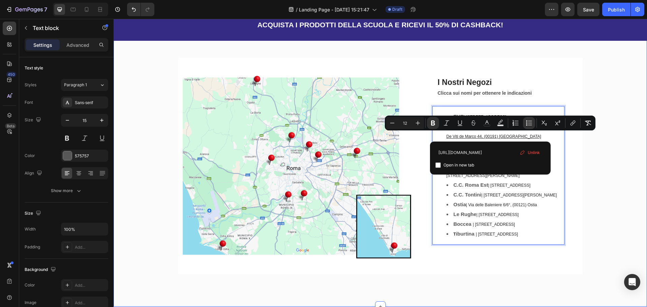
click at [322, 156] on div "Image I Nostri Negozi Heading Row Clicca sui nomi per ottenere le indicazioni T…" at bounding box center [380, 169] width 523 height 222
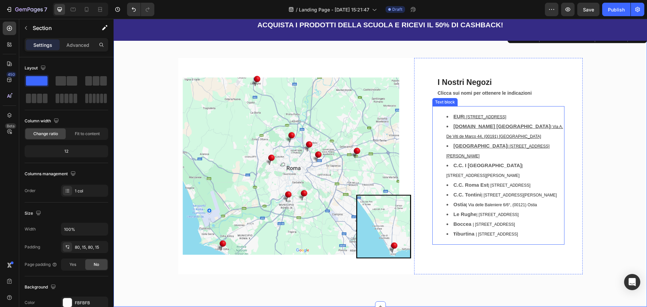
click at [322, 162] on strong "C.C. I [GEOGRAPHIC_DATA]" at bounding box center [487, 165] width 68 height 6
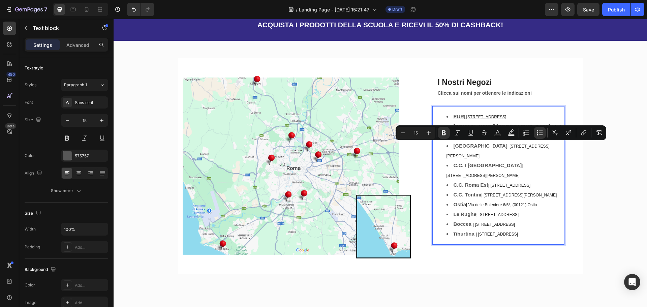
drag, startPoint x: 452, startPoint y: 146, endPoint x: 552, endPoint y: 149, distance: 100.1
click at [322, 135] on button "link" at bounding box center [583, 133] width 12 height 12
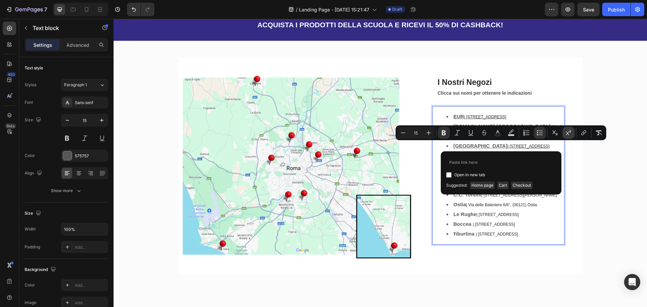
type input "[URL][DOMAIN_NAME]"
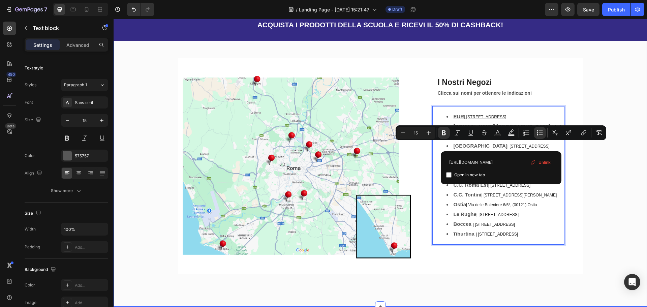
click at [322, 162] on div "Image I Nostri Negozi Heading Row Clicca sui nomi per ottenere le indicazioni T…" at bounding box center [380, 169] width 523 height 222
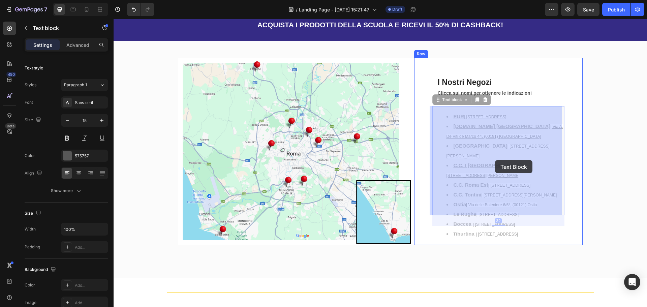
drag, startPoint x: 452, startPoint y: 158, endPoint x: 493, endPoint y: 156, distance: 40.8
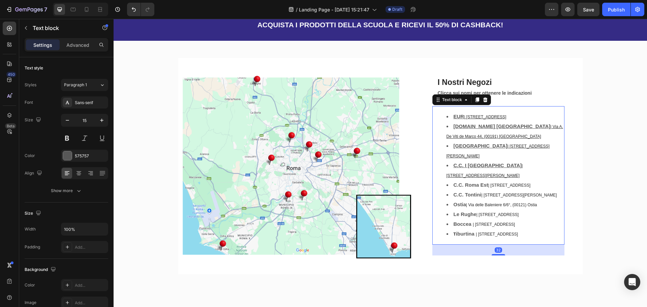
click at [322, 183] on span "| [STREET_ADDRESS]" at bounding box center [509, 185] width 42 height 5
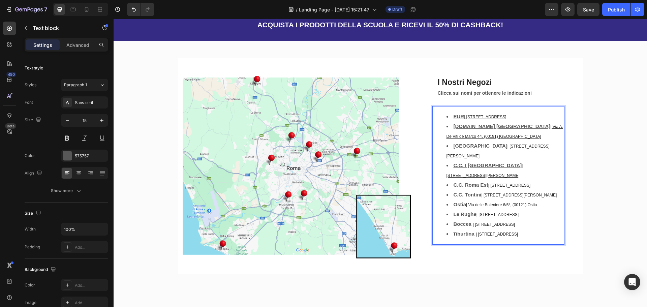
drag, startPoint x: 535, startPoint y: 158, endPoint x: 481, endPoint y: 157, distance: 53.9
click at [322, 180] on li "C.C. [GEOGRAPHIC_DATA] | [STREET_ADDRESS]" at bounding box center [504, 185] width 117 height 10
click at [322, 182] on strong "C.C. Roma Est" at bounding box center [470, 185] width 35 height 6
drag, startPoint x: 459, startPoint y: 156, endPoint x: 551, endPoint y: 158, distance: 91.6
click at [322, 180] on li "C.C. [GEOGRAPHIC_DATA] | [STREET_ADDRESS]" at bounding box center [504, 185] width 117 height 10
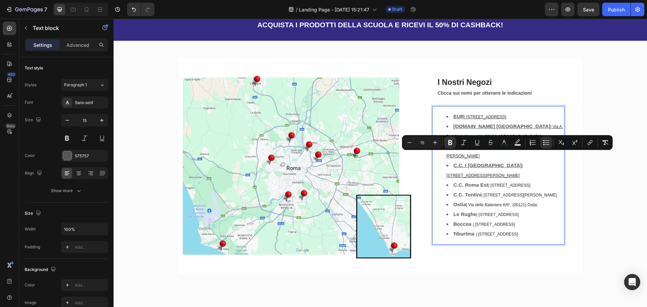
click at [322, 183] on span "| [STREET_ADDRESS]" at bounding box center [509, 185] width 42 height 5
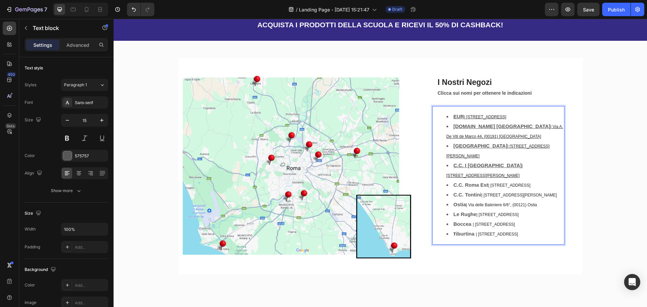
drag, startPoint x: 553, startPoint y: 158, endPoint x: 452, endPoint y: 157, distance: 101.0
click at [322, 180] on li "C.C. [GEOGRAPHIC_DATA] | [STREET_ADDRESS]" at bounding box center [504, 185] width 117 height 10
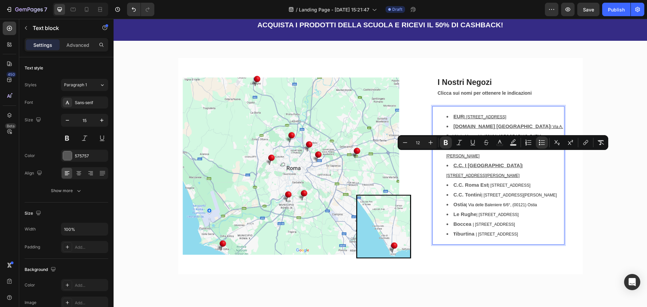
type input "15"
click at [322, 192] on strong "C.C. Tontini" at bounding box center [467, 195] width 28 height 6
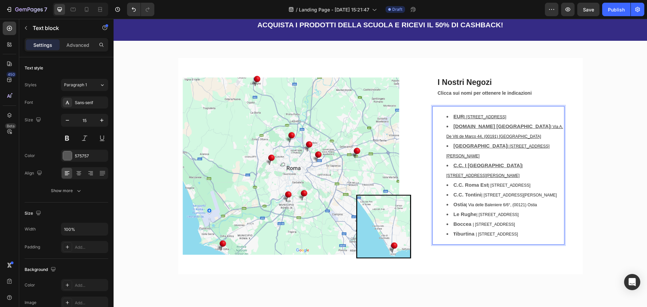
drag, startPoint x: 452, startPoint y: 166, endPoint x: 558, endPoint y: 166, distance: 106.8
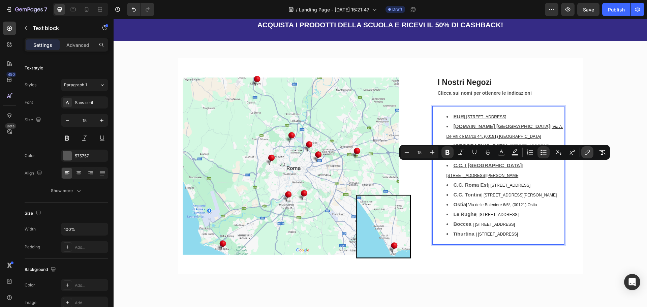
click at [322, 154] on icon "Editor contextual toolbar" at bounding box center [587, 152] width 7 height 7
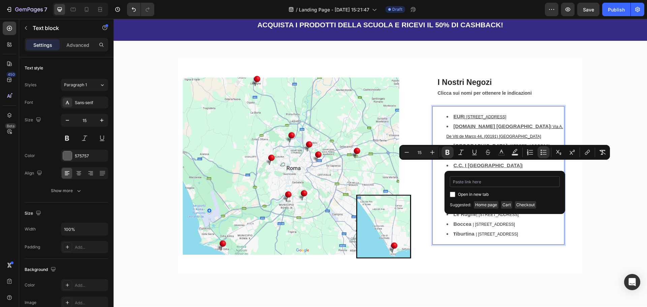
type input "[URL][DOMAIN_NAME]"
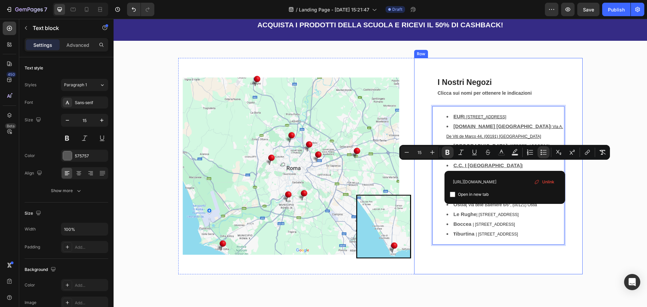
click at [322, 239] on div "I Nostri Negozi Heading Row Clicca sui nomi per ottenere le indicazioni Text Bl…" at bounding box center [498, 166] width 168 height 216
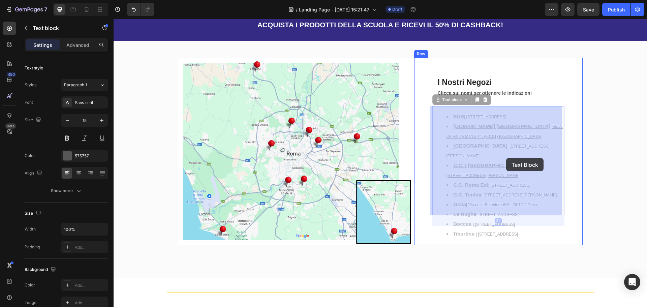
drag, startPoint x: 453, startPoint y: 155, endPoint x: 483, endPoint y: 158, distance: 30.1
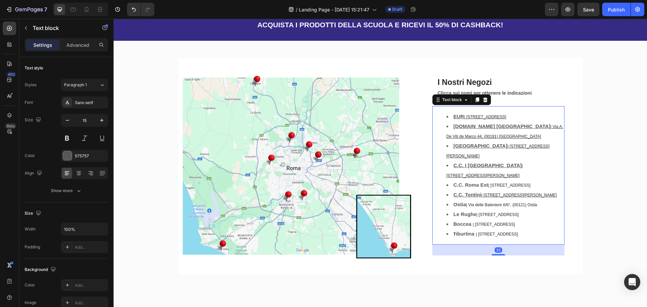
click at [322, 151] on div "Image I Nostri Negozi Heading Row Clicca sui nomi per ottenere le indicazioni T…" at bounding box center [380, 169] width 523 height 222
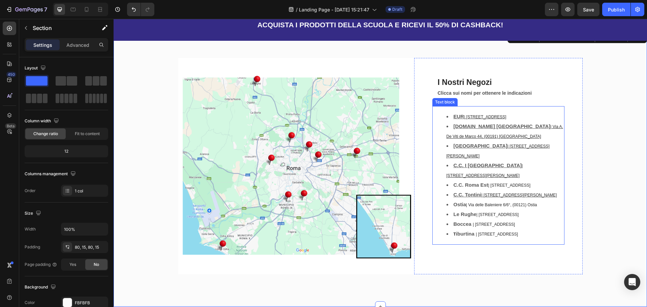
click at [322, 183] on span "| [STREET_ADDRESS]" at bounding box center [509, 185] width 42 height 5
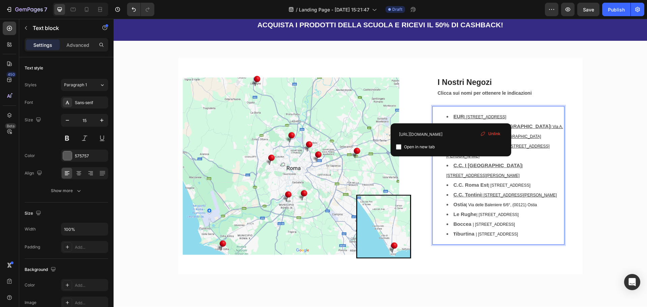
drag, startPoint x: 552, startPoint y: 157, endPoint x: 540, endPoint y: 157, distance: 11.5
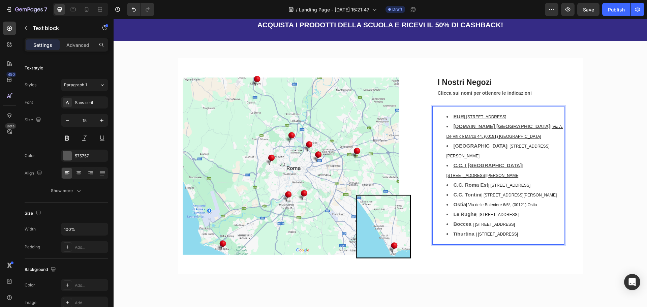
click at [322, 183] on span "| [STREET_ADDRESS]" at bounding box center [509, 185] width 42 height 5
drag, startPoint x: 452, startPoint y: 156, endPoint x: 547, endPoint y: 161, distance: 95.4
click at [322, 180] on li "C.C. [GEOGRAPHIC_DATA] | [STREET_ADDRESS]" at bounding box center [504, 185] width 117 height 10
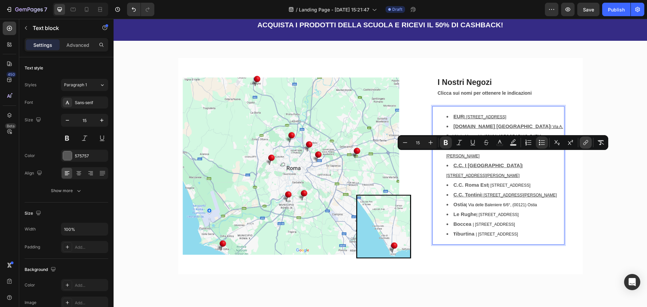
click at [322, 144] on button "link" at bounding box center [585, 142] width 12 height 12
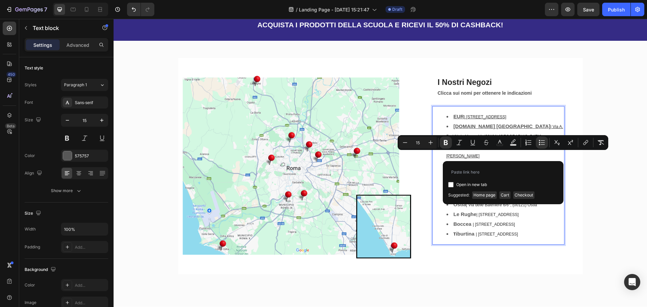
type input "[URL][DOMAIN_NAME]"
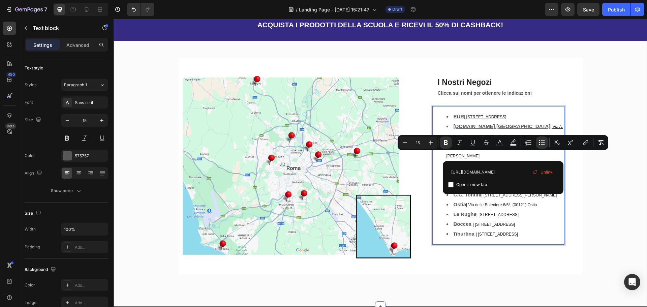
drag, startPoint x: 617, startPoint y: 198, endPoint x: 613, endPoint y: 198, distance: 3.7
click at [322, 198] on div "Image I Nostri Negozi Heading Row Clicca sui nomi per ottenere le indicazioni T…" at bounding box center [380, 169] width 523 height 222
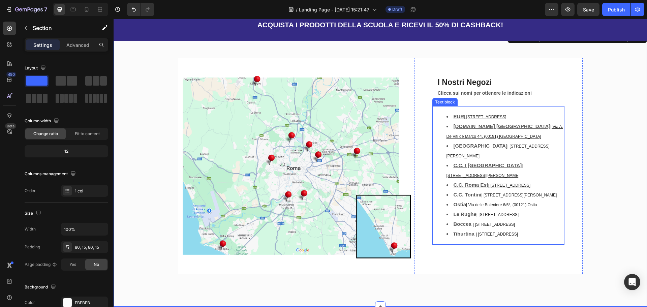
click at [322, 201] on strong "Ostia" at bounding box center [459, 204] width 13 height 6
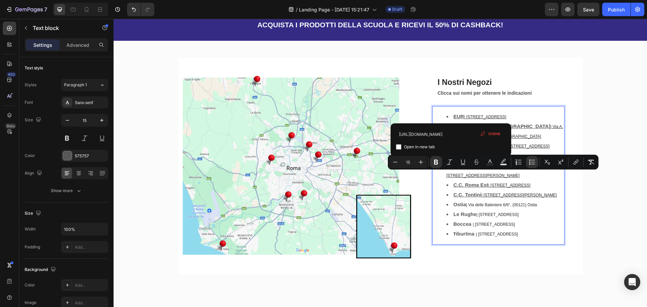
drag, startPoint x: 452, startPoint y: 175, endPoint x: 540, endPoint y: 177, distance: 87.9
click at [322, 162] on icon "Editor contextual toolbar" at bounding box center [575, 162] width 7 height 7
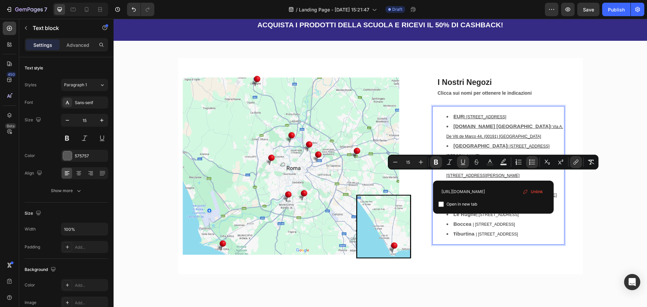
type input "16"
type input "[URL][DOMAIN_NAME][DOMAIN_NAME]"
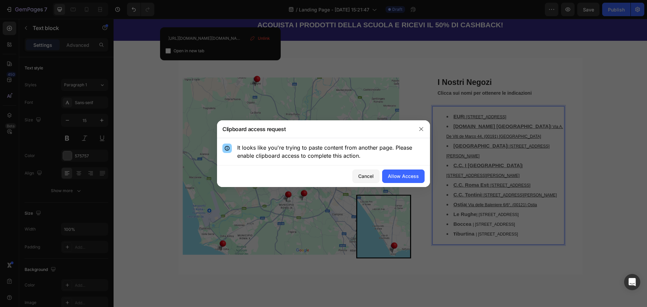
type input "15"
drag, startPoint x: 419, startPoint y: 127, endPoint x: 436, endPoint y: 129, distance: 17.2
click at [322, 127] on icon "button" at bounding box center [420, 128] width 5 height 5
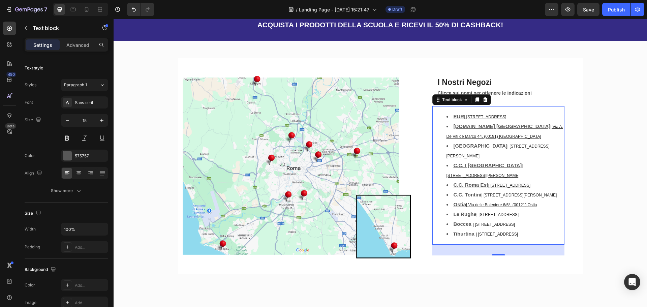
click at [322, 200] on li "Ostia | [STREET_ADDRESS]°, (00121) Ostia" at bounding box center [504, 205] width 117 height 10
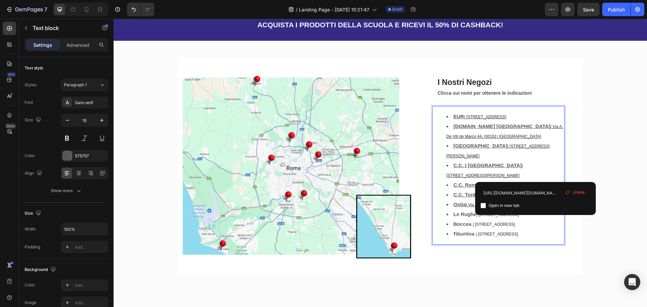
click at [322, 192] on icon at bounding box center [566, 192] width 5 height 5
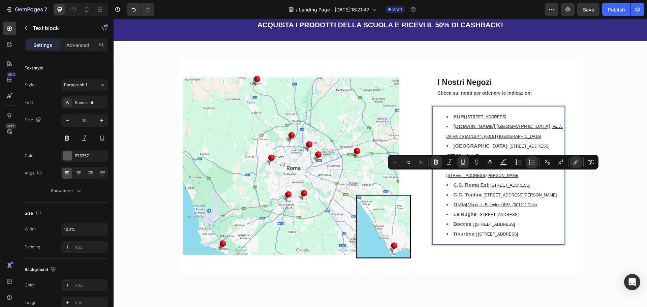
drag, startPoint x: 536, startPoint y: 176, endPoint x: 451, endPoint y: 177, distance: 85.5
click at [322, 200] on li "Ostia | [STREET_ADDRESS]°, (00121) Ostia" at bounding box center [504, 205] width 117 height 10
click at [322, 165] on icon "Editor contextual toolbar" at bounding box center [575, 162] width 7 height 7
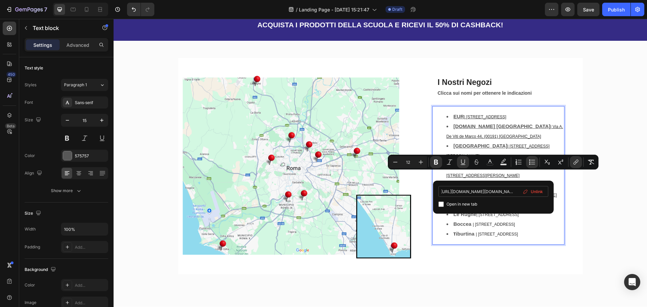
click at [322, 193] on input "[URL][DOMAIN_NAME][DOMAIN_NAME]" at bounding box center [493, 191] width 110 height 11
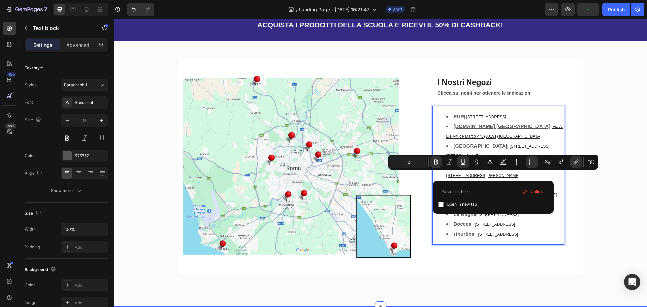
scroll to position [0, 0]
type input "[URL][DOMAIN_NAME]"
click at [322, 198] on div "Image I Nostri Negozi Heading Row Clicca sui nomi per ottenere le indicazioni T…" at bounding box center [380, 169] width 523 height 222
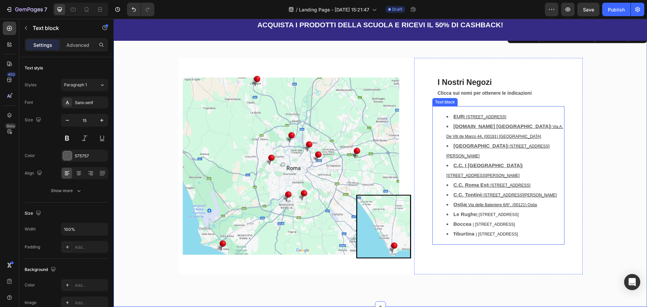
click at [322, 212] on span "| [STREET_ADDRESS]" at bounding box center [497, 214] width 42 height 5
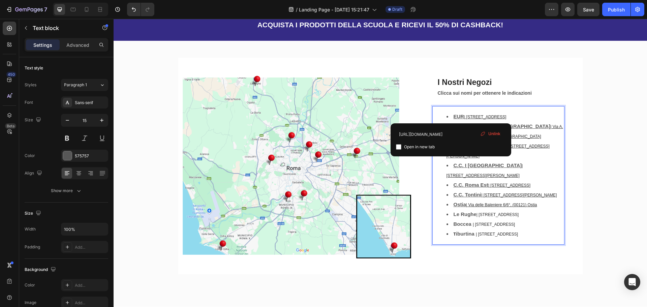
drag, startPoint x: 449, startPoint y: 185, endPoint x: 553, endPoint y: 188, distance: 103.4
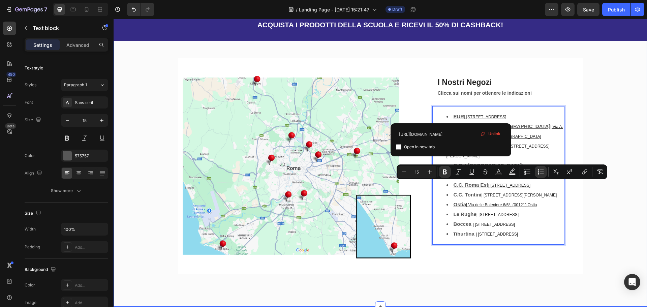
click at [322, 209] on div "Image I Nostri Negozi Heading Row Clicca sui nomi per ottenere le indicazioni T…" at bounding box center [380, 169] width 523 height 222
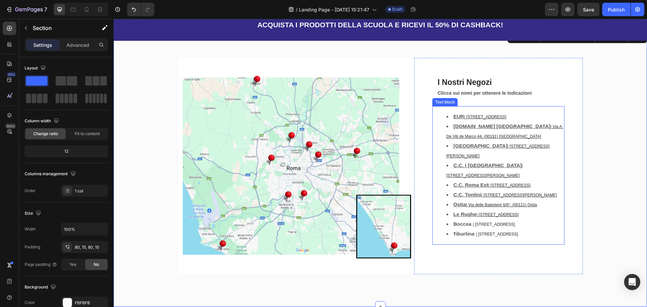
click at [322, 212] on u "| [STREET_ADDRESS]" at bounding box center [497, 214] width 42 height 5
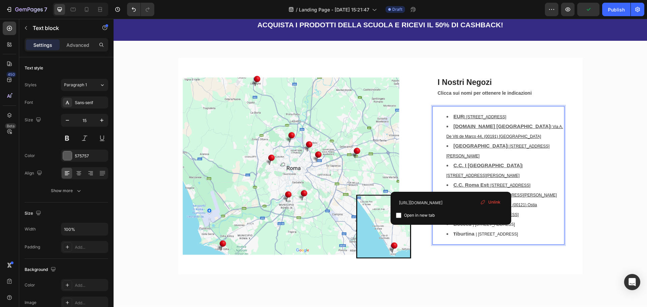
click at [322, 209] on li "Le Rughe | [STREET_ADDRESS]" at bounding box center [504, 214] width 117 height 10
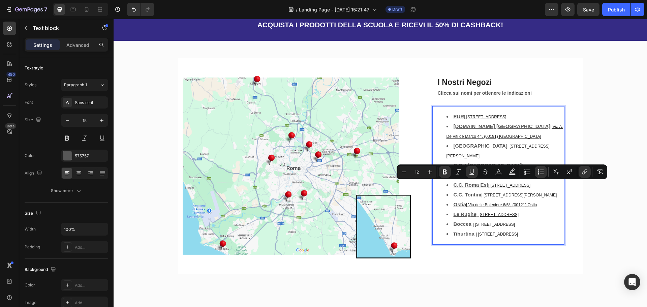
drag, startPoint x: 554, startPoint y: 183, endPoint x: 451, endPoint y: 180, distance: 103.8
click at [322, 209] on li "Le Rughe | [STREET_ADDRESS]" at bounding box center [504, 214] width 117 height 10
click at [322, 169] on icon "Editor contextual toolbar" at bounding box center [584, 171] width 7 height 7
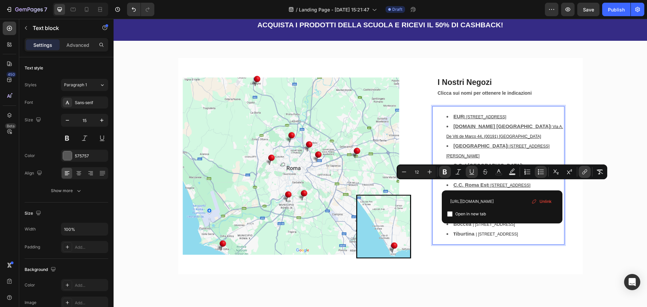
scroll to position [0, 15]
click at [322, 199] on input "[URL][DOMAIN_NAME]" at bounding box center [502, 201] width 110 height 11
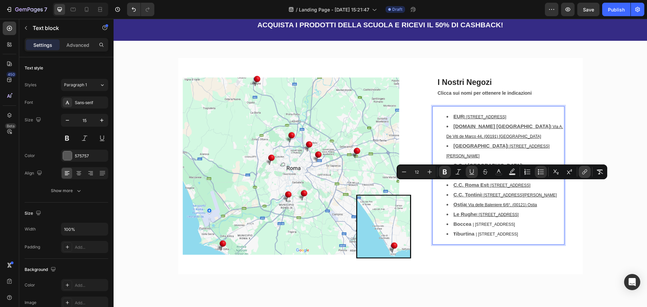
click at [322, 172] on icon "Editor contextual toolbar" at bounding box center [583, 172] width 3 height 3
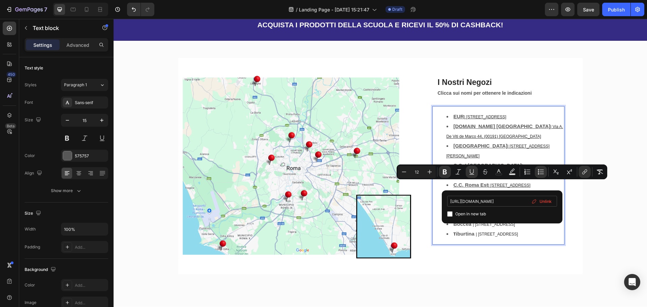
click at [322, 201] on input "[URL][DOMAIN_NAME]" at bounding box center [502, 201] width 110 height 11
type input "[URL][DOMAIN_NAME]"
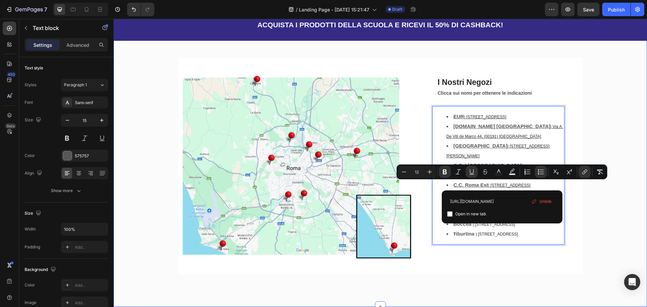
click at [322, 195] on div "Image I Nostri Negozi Heading Row Clicca sui nomi per ottenere le indicazioni T…" at bounding box center [380, 169] width 523 height 222
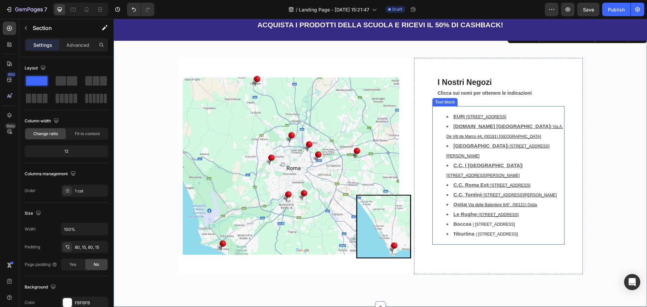
click at [322, 219] on li "Boccea | [STREET_ADDRESS]" at bounding box center [504, 224] width 117 height 10
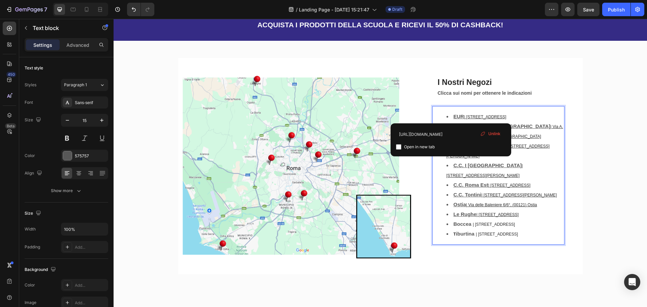
click at [322, 198] on div "Image I Nostri Negozi Heading Row Clicca sui nomi per ottenere le indicazioni T…" at bounding box center [380, 169] width 523 height 222
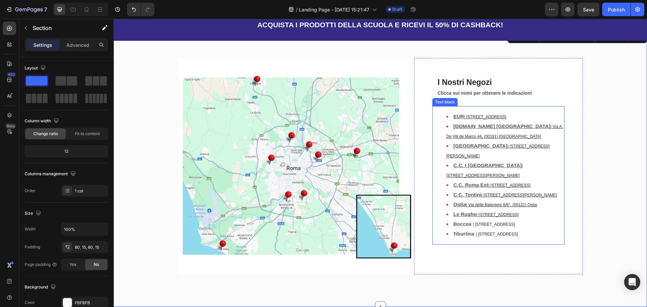
click at [322, 117] on u "| [STREET_ADDRESS]" at bounding box center [485, 117] width 42 height 5
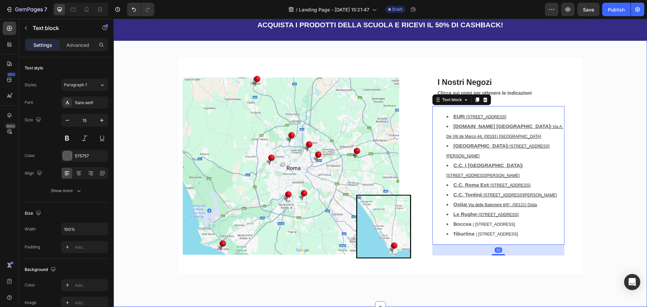
click at [322, 155] on div "Image I Nostri Negozi Heading Row Clicca sui nomi per ottenere le indicazioni T…" at bounding box center [380, 169] width 523 height 222
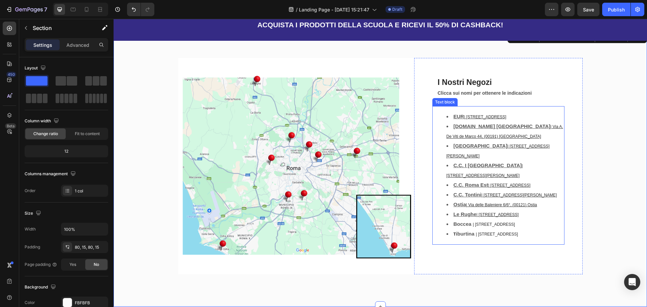
click at [322, 222] on span "| [STREET_ADDRESS]" at bounding box center [494, 224] width 42 height 5
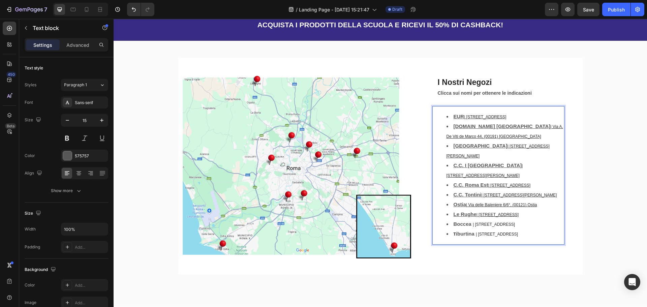
drag, startPoint x: 450, startPoint y: 196, endPoint x: 543, endPoint y: 198, distance: 92.6
click at [322, 219] on li "Boccea | [STREET_ADDRESS]" at bounding box center [504, 224] width 117 height 10
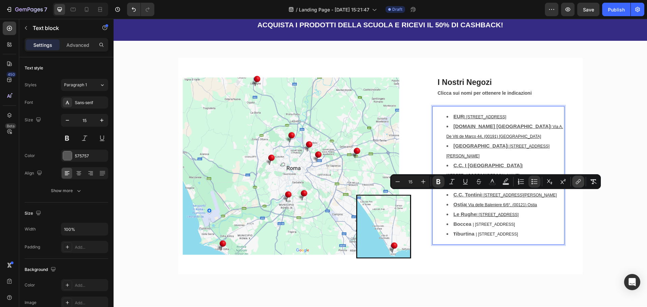
click at [322, 183] on icon "Editor contextual toolbar" at bounding box center [578, 181] width 7 height 7
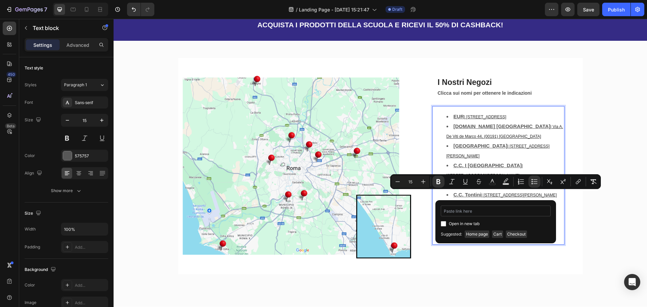
type input "[URL][DOMAIN_NAME]"
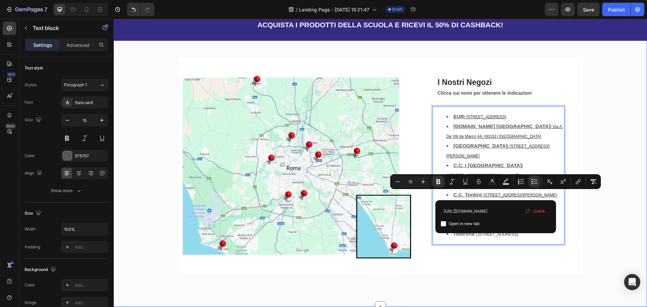
drag, startPoint x: 594, startPoint y: 218, endPoint x: 586, endPoint y: 218, distance: 8.1
click at [322, 218] on div "Image I Nostri Negozi Heading Row Clicca sui nomi per ottenere le indicazioni T…" at bounding box center [380, 169] width 523 height 222
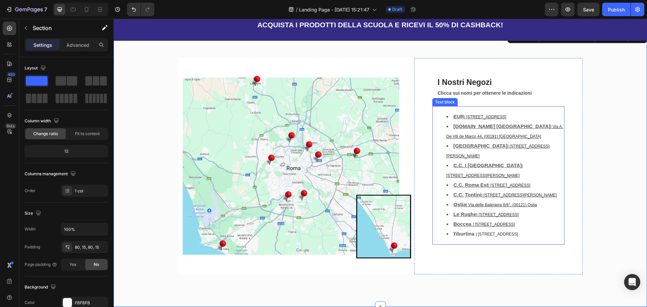
click at [322, 232] on span "| [STREET_ADDRESS]" at bounding box center [497, 234] width 42 height 5
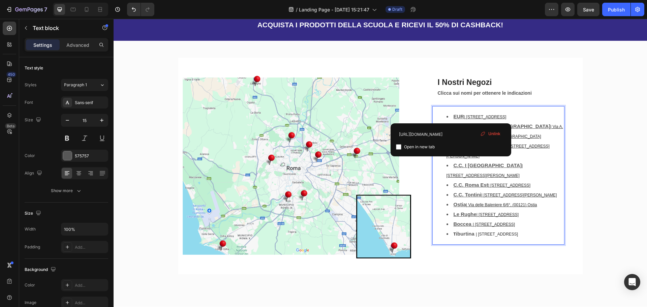
drag, startPoint x: 451, startPoint y: 204, endPoint x: 544, endPoint y: 204, distance: 92.3
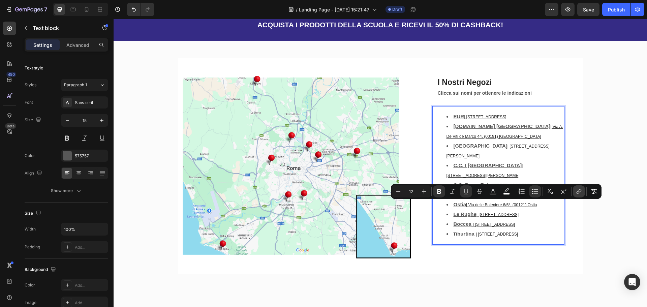
click at [322, 192] on icon "Editor contextual toolbar" at bounding box center [578, 191] width 7 height 7
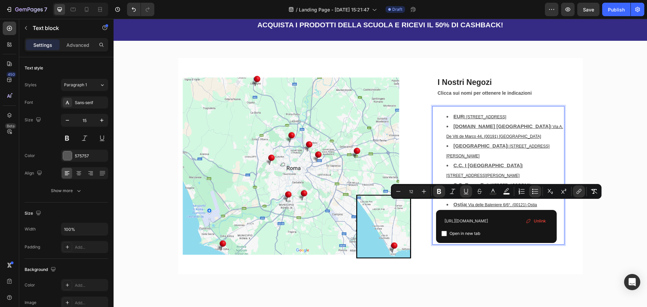
scroll to position [0, 15]
click at [322, 220] on input "[URL][DOMAIN_NAME]" at bounding box center [496, 220] width 110 height 11
type input "[URL][DOMAIN_NAME]"
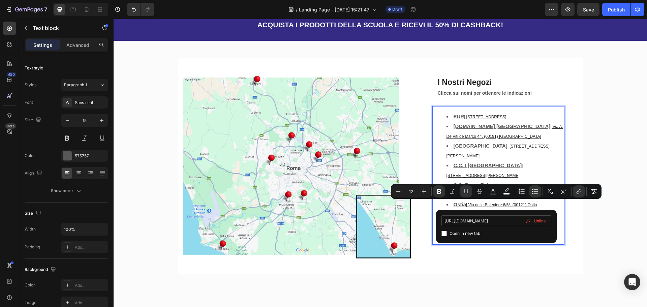
scroll to position [0, 13]
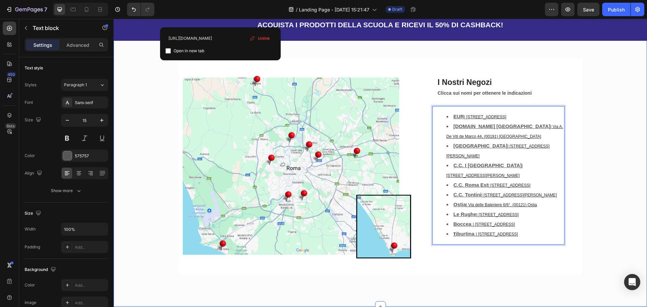
click at [322, 194] on div "Image I Nostri Negozi Heading Row Clicca sui nomi per ottenere le indicazioni T…" at bounding box center [380, 169] width 523 height 222
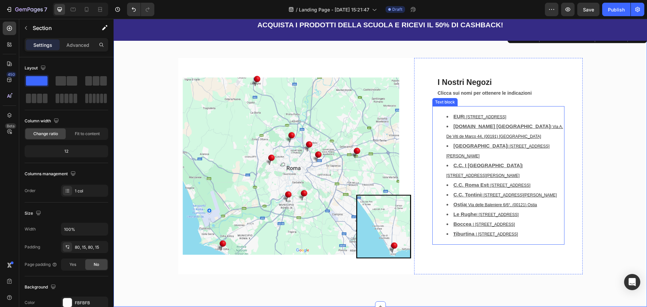
click at [322, 118] on u "| [STREET_ADDRESS]" at bounding box center [485, 117] width 42 height 5
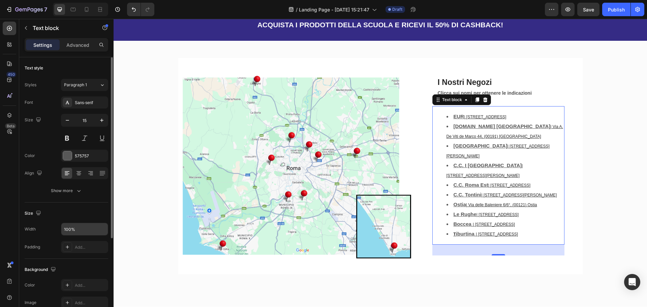
scroll to position [101, 0]
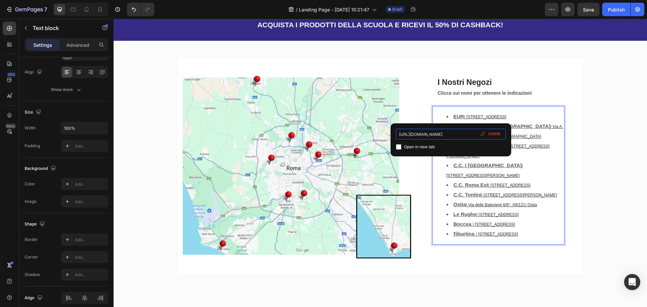
click at [322, 134] on input "[URL][DOMAIN_NAME]" at bounding box center [451, 134] width 110 height 11
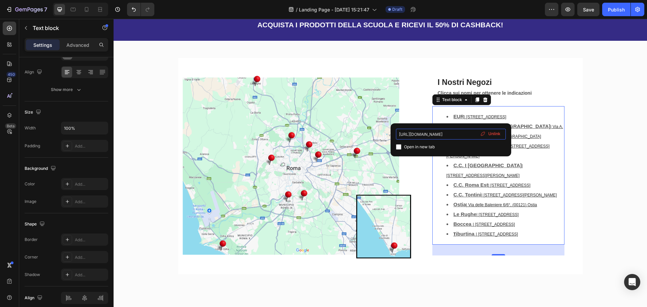
click at [322, 134] on input "[URL][DOMAIN_NAME]" at bounding box center [451, 134] width 110 height 11
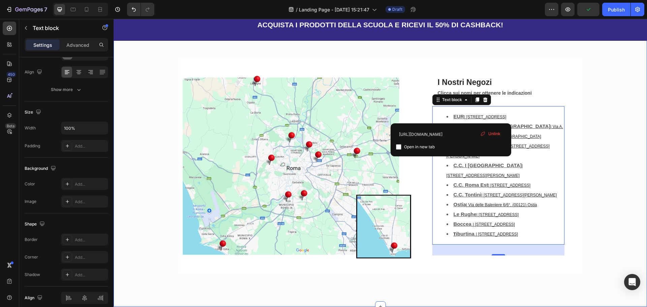
click at [322, 114] on div "Image I Nostri Negozi Heading Row Clicca sui nomi per ottenere le indicazioni T…" at bounding box center [380, 169] width 523 height 222
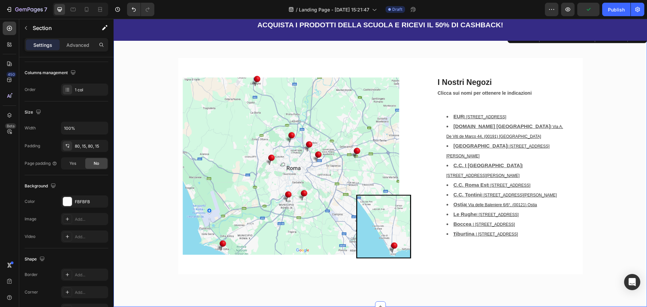
scroll to position [0, 0]
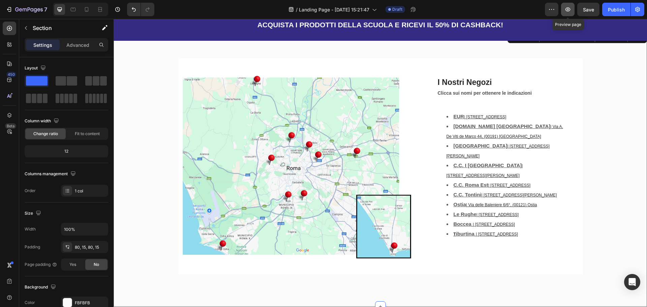
click at [322, 8] on icon "button" at bounding box center [567, 9] width 7 height 7
click at [322, 9] on span "Save" at bounding box center [588, 10] width 11 height 6
